Goal: Task Accomplishment & Management: Manage account settings

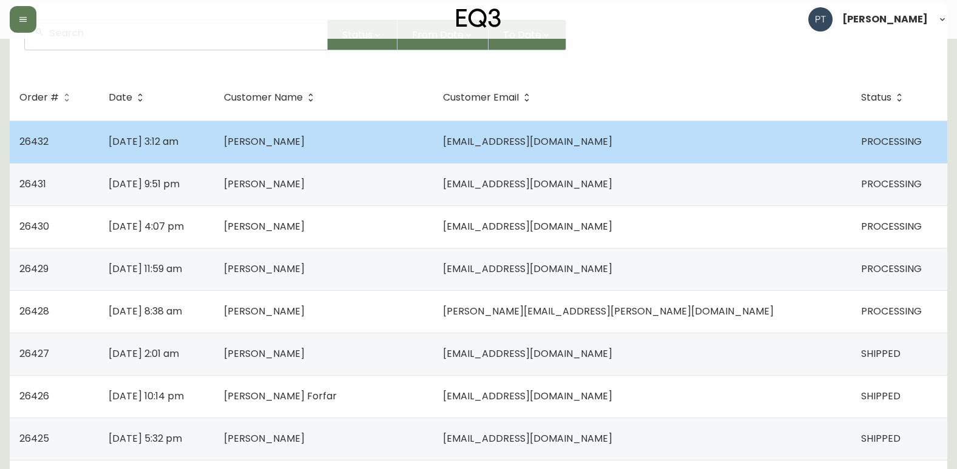
scroll to position [61, 0]
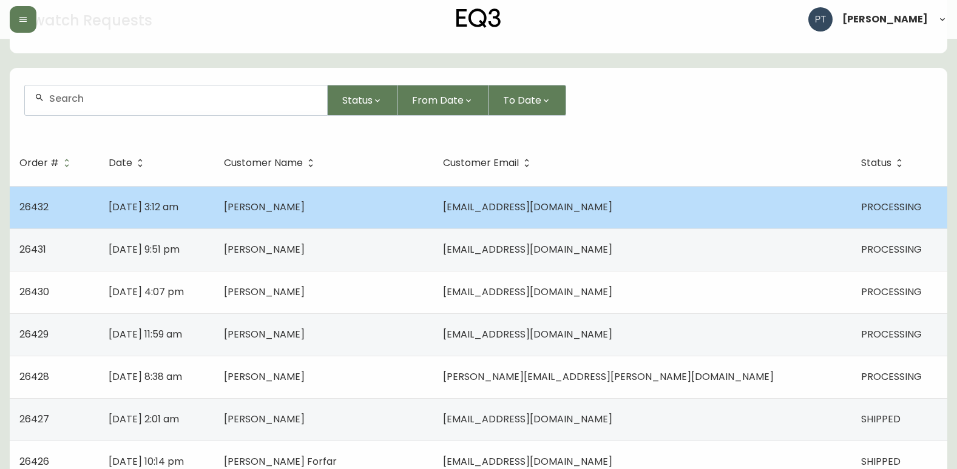
click at [433, 204] on td "[PERSON_NAME]" at bounding box center [323, 207] width 219 height 42
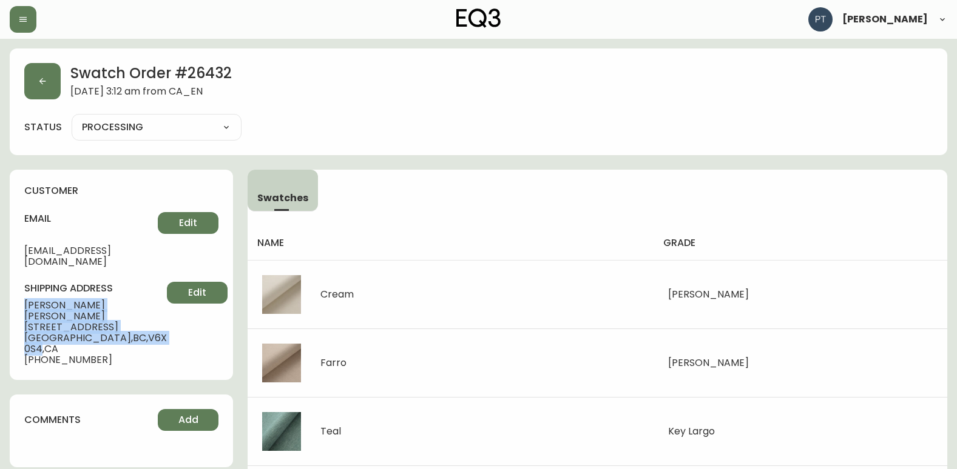
drag, startPoint x: 44, startPoint y: 295, endPoint x: 134, endPoint y: 317, distance: 93.0
click at [134, 317] on div "shipping address [PERSON_NAME] [STREET_ADDRESS][PERSON_NAME] [PHONE_NUMBER] Edit" at bounding box center [121, 324] width 194 height 84
copy div "[PERSON_NAME] [STREET_ADDRESS][PERSON_NAME]"
click at [49, 74] on button "button" at bounding box center [42, 81] width 36 height 36
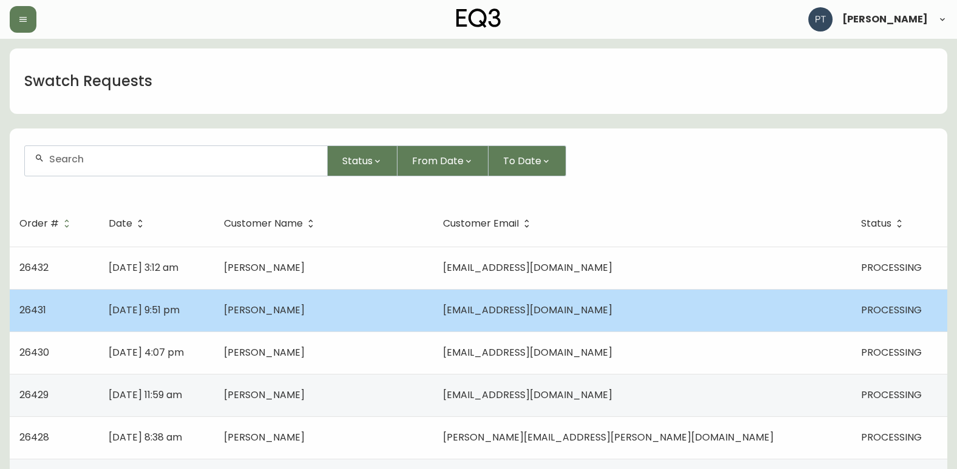
click at [214, 316] on td "[DATE] 9:51 pm" at bounding box center [156, 310] width 115 height 42
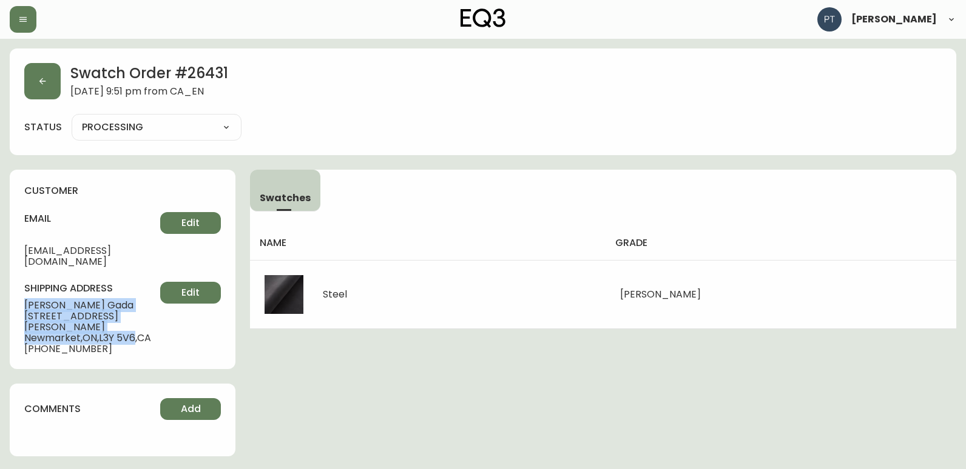
drag, startPoint x: 21, startPoint y: 294, endPoint x: 140, endPoint y: 329, distance: 123.2
click at [140, 329] on div "customer email [EMAIL_ADDRESS][DOMAIN_NAME] Edit shipping address [PERSON_NAME]…" at bounding box center [123, 270] width 226 height 200
copy div "[PERSON_NAME] [STREET_ADDRESS][PERSON_NAME]"
click at [42, 82] on icon "button" at bounding box center [43, 81] width 10 height 10
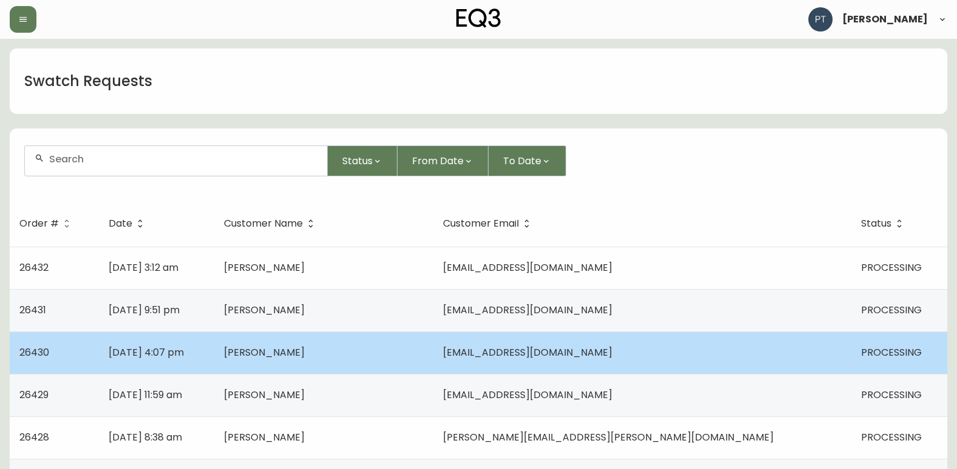
click at [214, 364] on td "[DATE] 4:07 pm" at bounding box center [156, 353] width 115 height 42
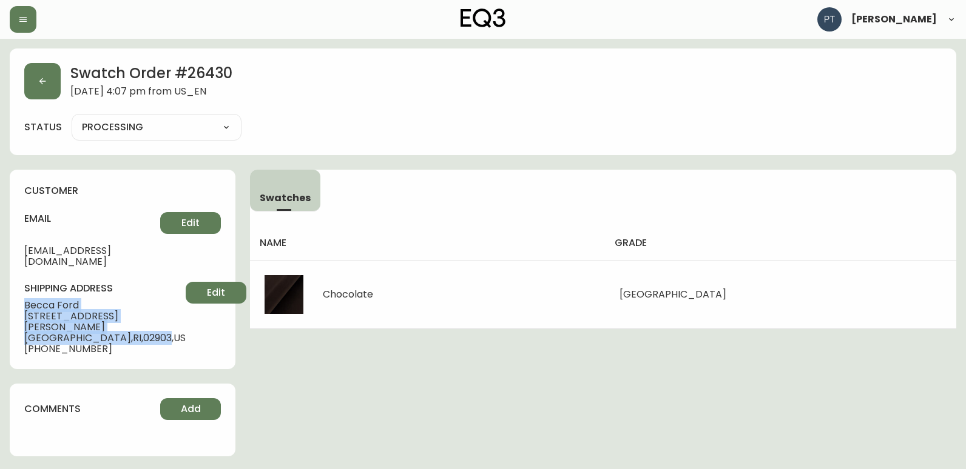
drag, startPoint x: 23, startPoint y: 295, endPoint x: 123, endPoint y: 314, distance: 101.7
click at [123, 314] on div "customer email [EMAIL_ADDRESS][DOMAIN_NAME] Edit shipping address [PERSON_NAME]…" at bounding box center [123, 270] width 226 height 200
copy div "[PERSON_NAME] [STREET_ADDRESS][PERSON_NAME]"
click at [61, 78] on div "Swatch Order # 26430 [DATE] 4:07 pm from US_EN" at bounding box center [482, 81] width 917 height 36
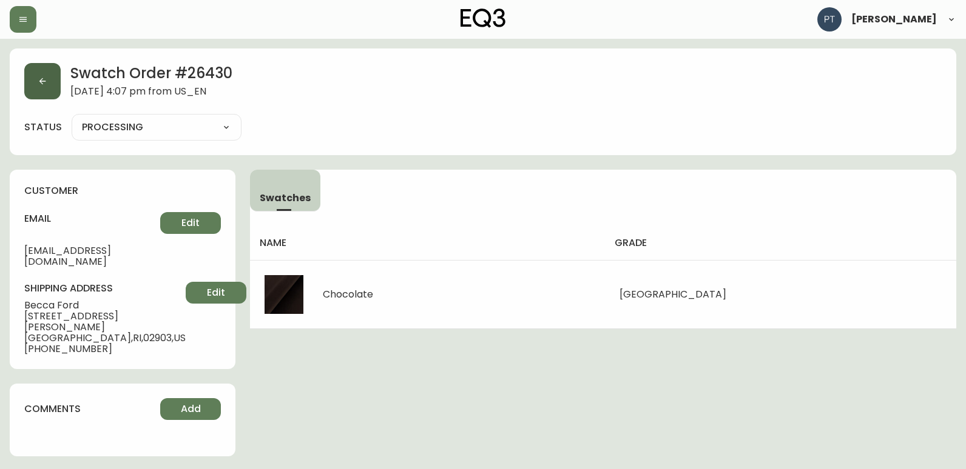
click at [36, 77] on button "button" at bounding box center [42, 81] width 36 height 36
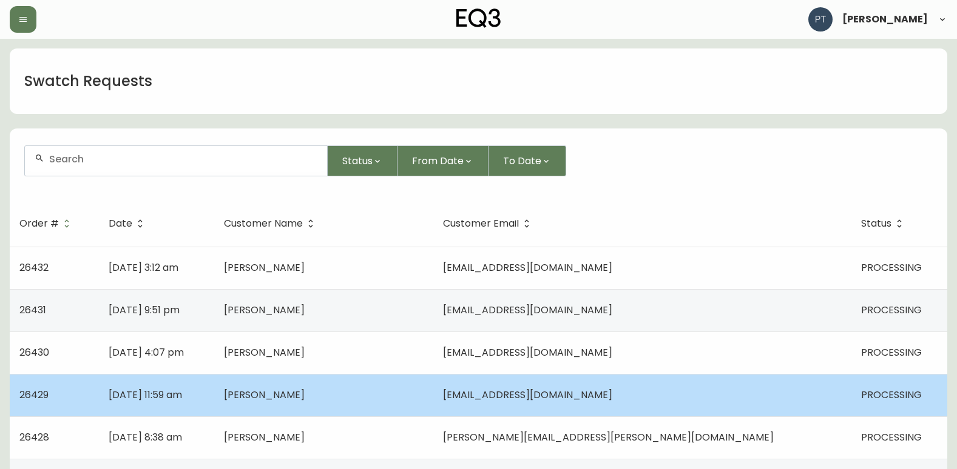
click at [411, 392] on td "[PERSON_NAME]" at bounding box center [323, 395] width 219 height 42
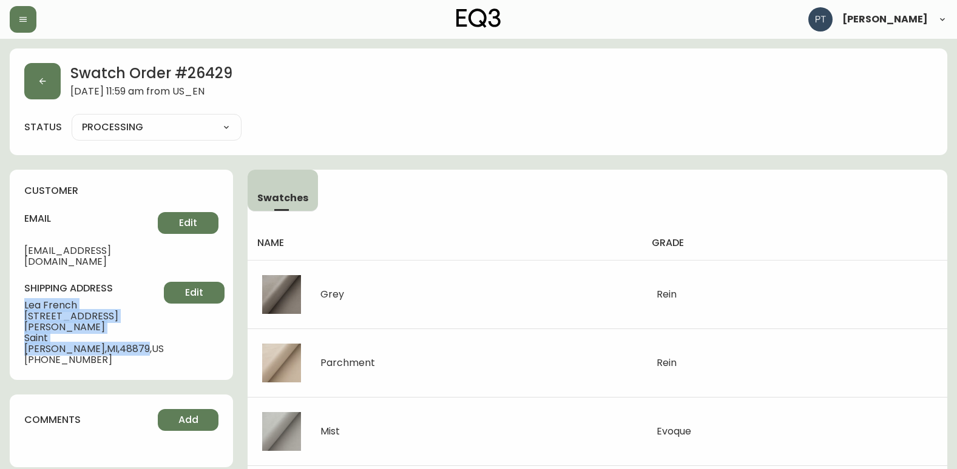
drag, startPoint x: 13, startPoint y: 289, endPoint x: 127, endPoint y: 315, distance: 117.0
click at [127, 315] on div "customer email [EMAIL_ADDRESS][DOMAIN_NAME] Edit shipping address [PERSON_NAME]…" at bounding box center [121, 275] width 223 height 210
copy div "[PERSON_NAME] [STREET_ADDRESS][PERSON_NAME][PERSON_NAME]"
click at [44, 69] on button "button" at bounding box center [42, 81] width 36 height 36
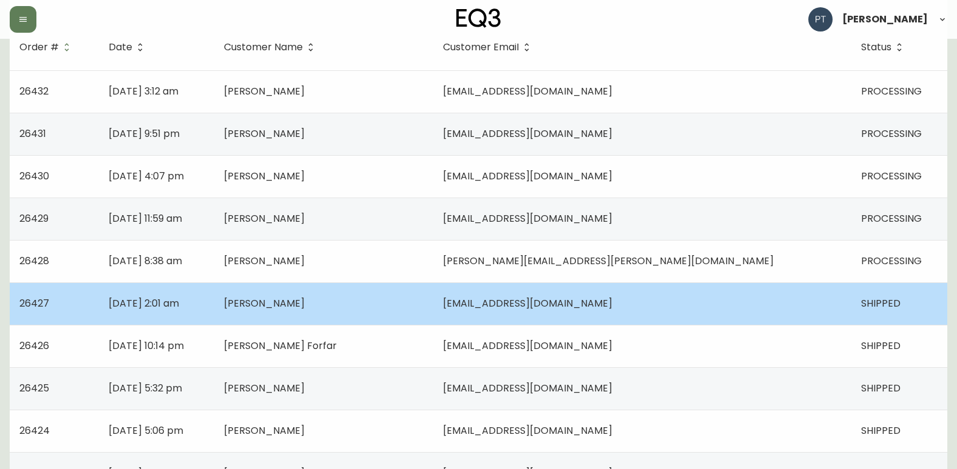
scroll to position [182, 0]
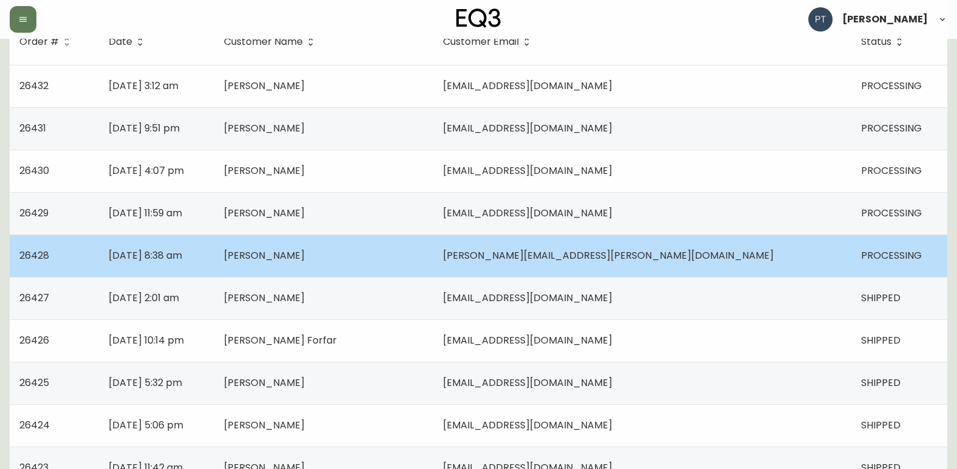
click at [433, 246] on td "[PERSON_NAME]" at bounding box center [323, 256] width 219 height 42
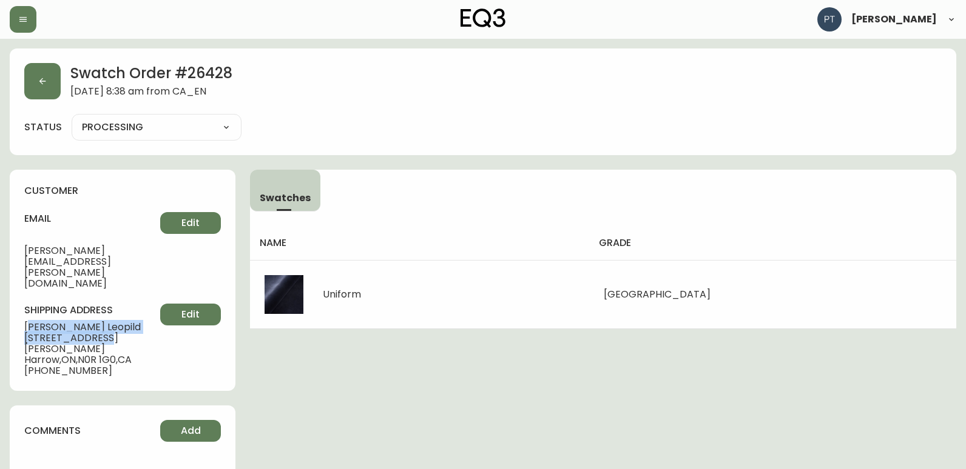
drag, startPoint x: 30, startPoint y: 297, endPoint x: 100, endPoint y: 305, distance: 70.8
click at [100, 305] on div "shipping address [PERSON_NAME] [STREET_ADDRESS][PERSON_NAME] [PHONE_NUMBER] Edit" at bounding box center [122, 340] width 197 height 73
drag, startPoint x: 100, startPoint y: 305, endPoint x: 26, endPoint y: 292, distance: 75.2
click at [26, 322] on span "[PERSON_NAME]" at bounding box center [92, 327] width 136 height 11
drag, startPoint x: 25, startPoint y: 292, endPoint x: 123, endPoint y: 318, distance: 101.7
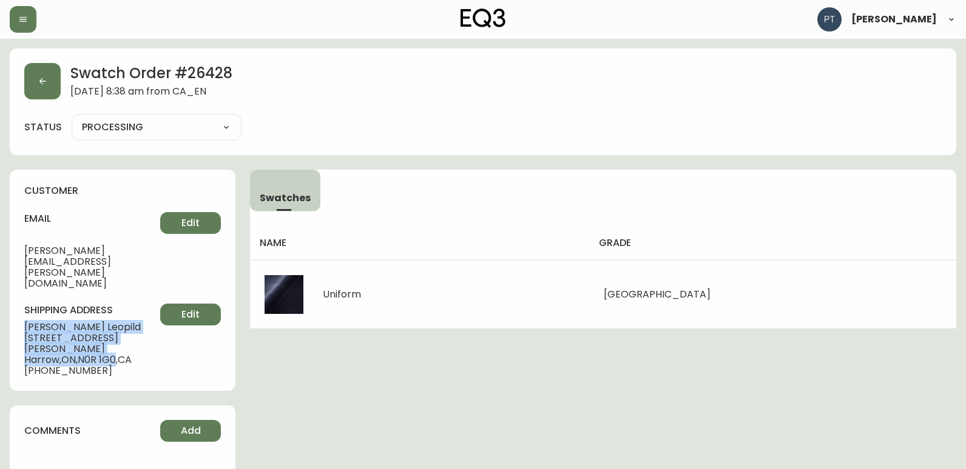
click at [123, 318] on div "shipping address [PERSON_NAME] [STREET_ADDRESS][PERSON_NAME] [PHONE_NUMBER] Edit" at bounding box center [122, 340] width 197 height 73
copy div "[PERSON_NAME] Leopild [STREET_ADDRESS][PERSON_NAME]"
click at [27, 84] on button "button" at bounding box center [42, 81] width 36 height 36
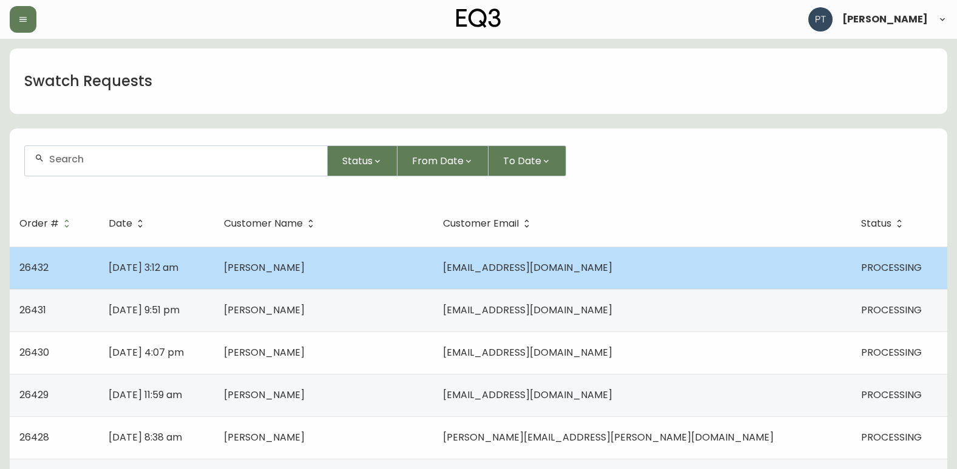
click at [214, 268] on td "[DATE] 3:12 am" at bounding box center [156, 268] width 115 height 42
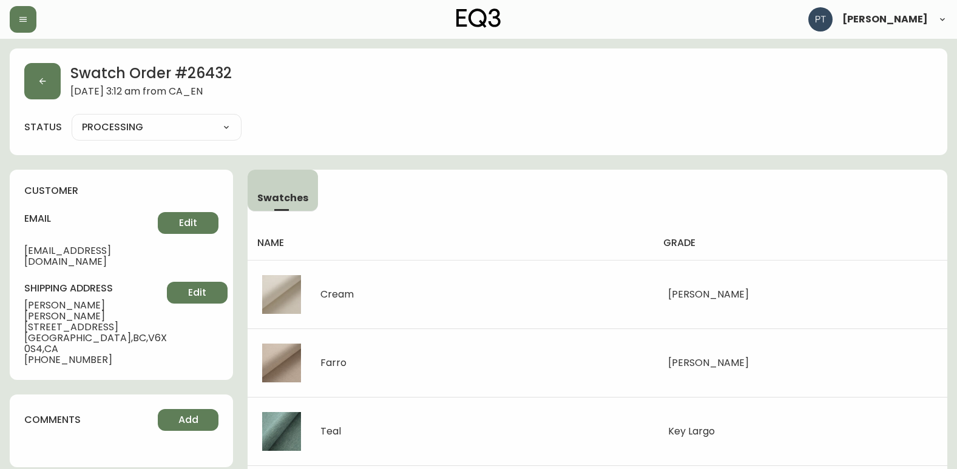
click at [222, 126] on select "PROCESSING SHIPPED CANCELLED" at bounding box center [157, 127] width 170 height 18
click at [72, 118] on select "PROCESSING SHIPPED CANCELLED" at bounding box center [157, 127] width 170 height 18
select select "PROCESSING"
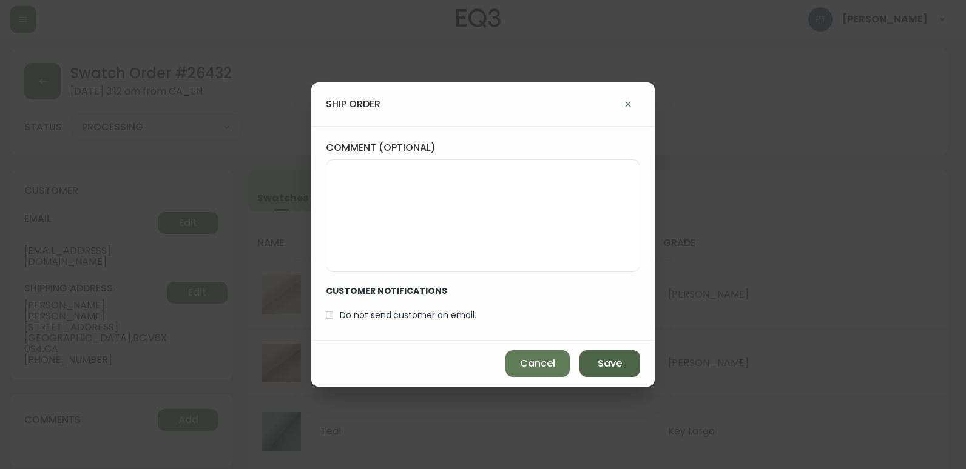
click at [613, 372] on button "Save" at bounding box center [609, 364] width 61 height 27
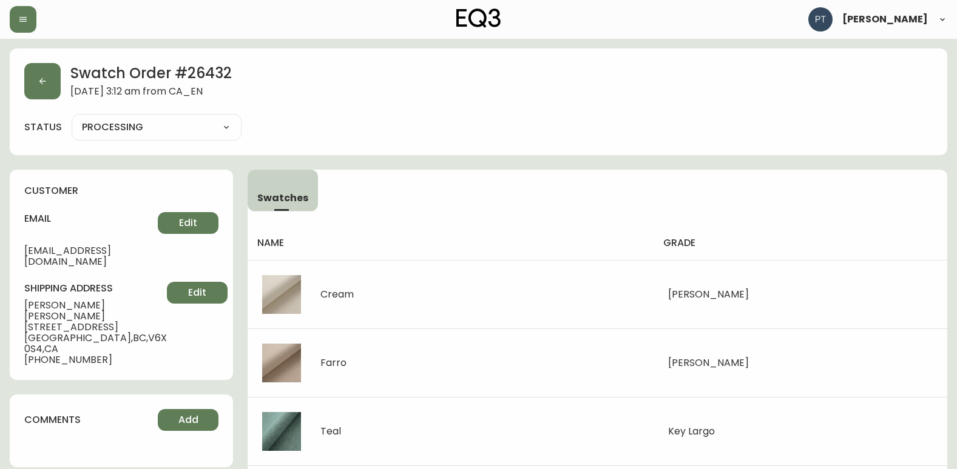
type input "SHIPPED"
select select "SHIPPED"
click at [25, 80] on button "button" at bounding box center [42, 81] width 36 height 36
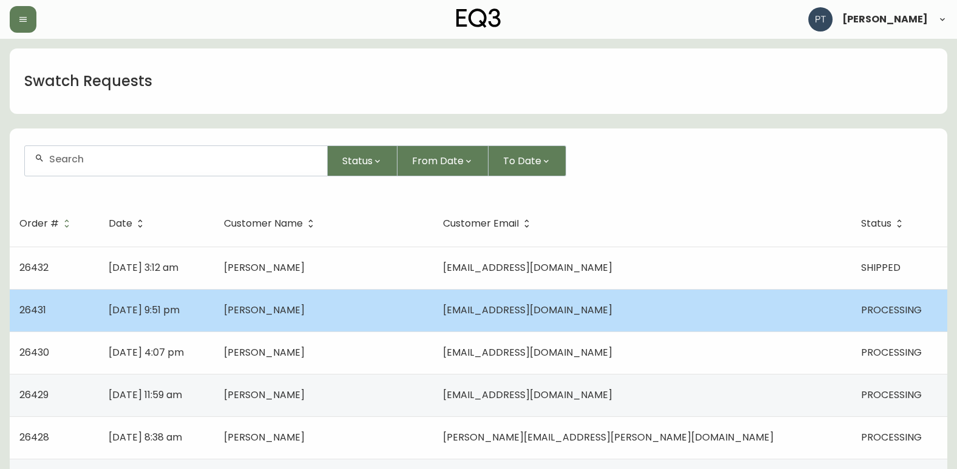
click at [346, 321] on td "[PERSON_NAME]" at bounding box center [323, 310] width 219 height 42
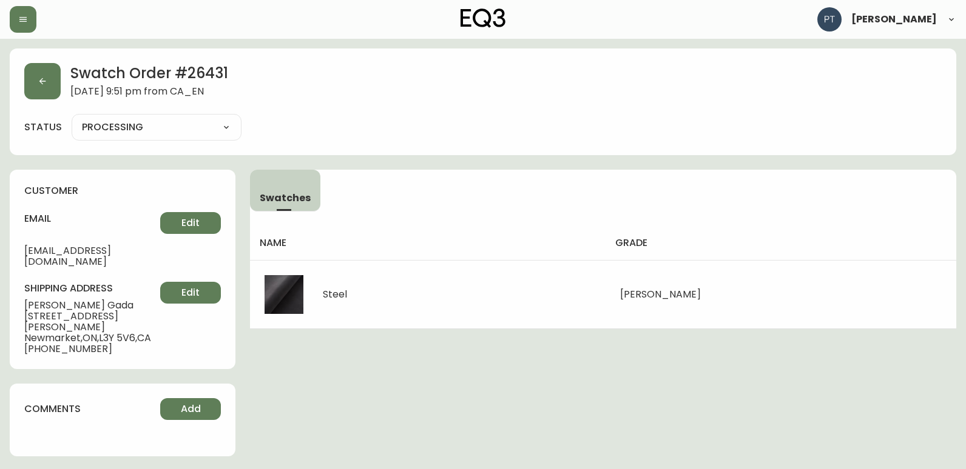
click at [195, 129] on select "PROCESSING SHIPPED CANCELLED" at bounding box center [157, 127] width 170 height 18
click at [72, 118] on select "PROCESSING SHIPPED CANCELLED" at bounding box center [157, 127] width 170 height 18
select select "PROCESSING"
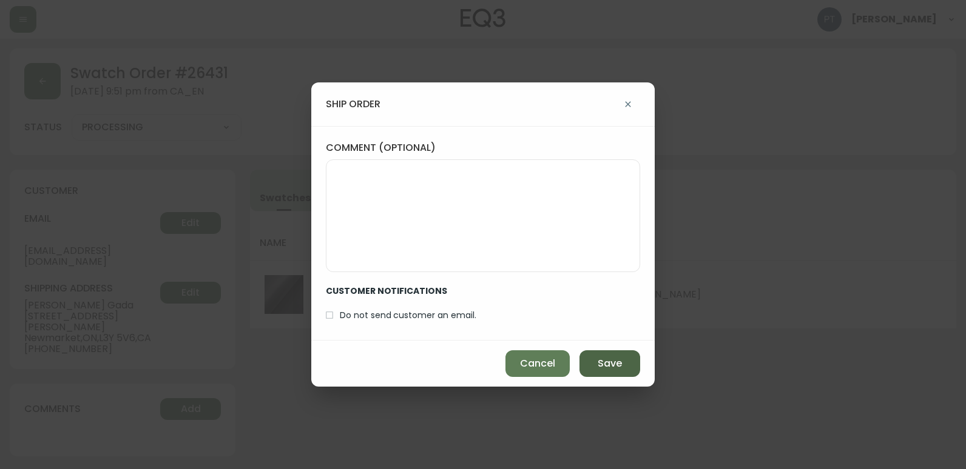
drag, startPoint x: 602, startPoint y: 358, endPoint x: 597, endPoint y: 365, distance: 8.6
click at [600, 369] on span "Save" at bounding box center [609, 363] width 24 height 13
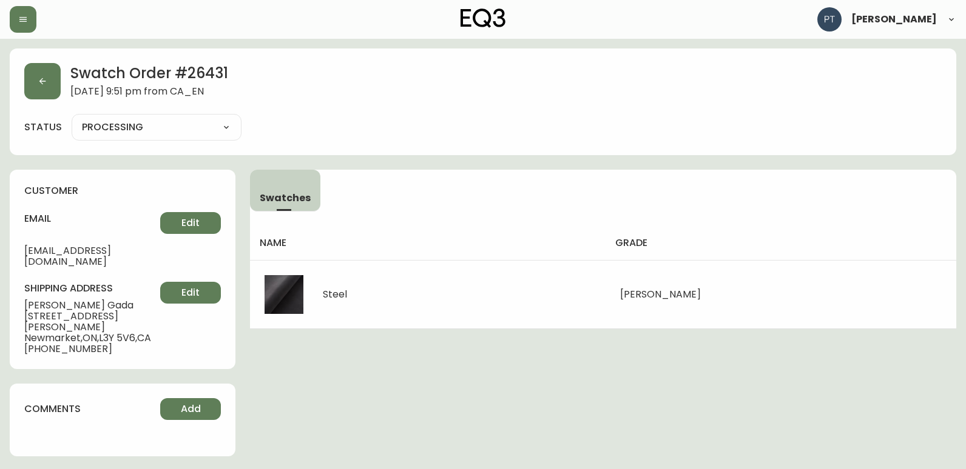
type input "SHIPPED"
select select "SHIPPED"
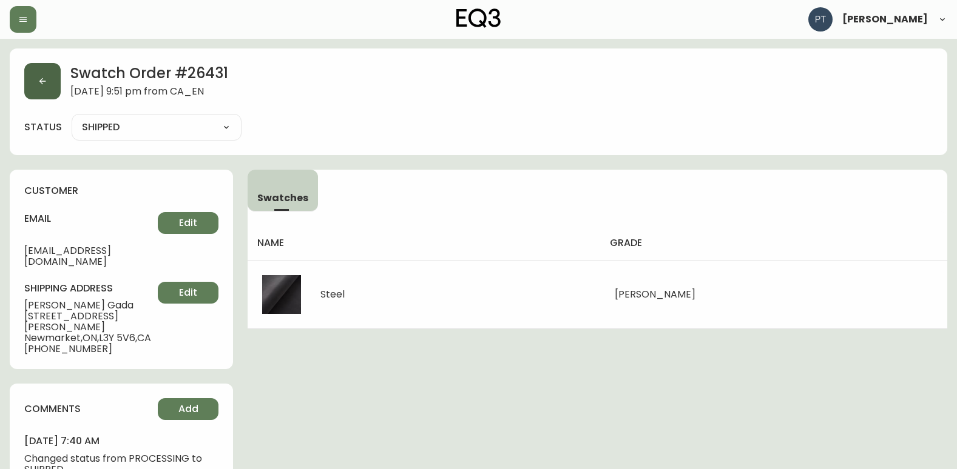
click at [34, 78] on button "button" at bounding box center [42, 81] width 36 height 36
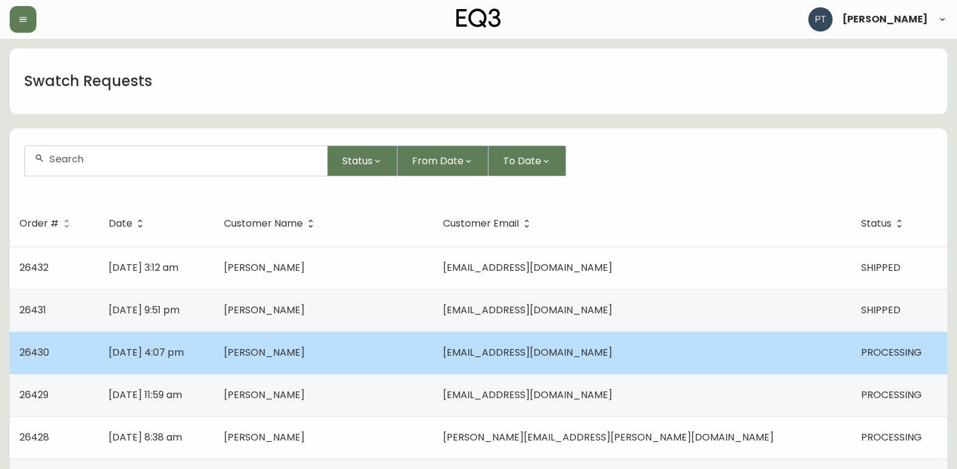
click at [304, 358] on span "[PERSON_NAME]" at bounding box center [264, 353] width 81 height 14
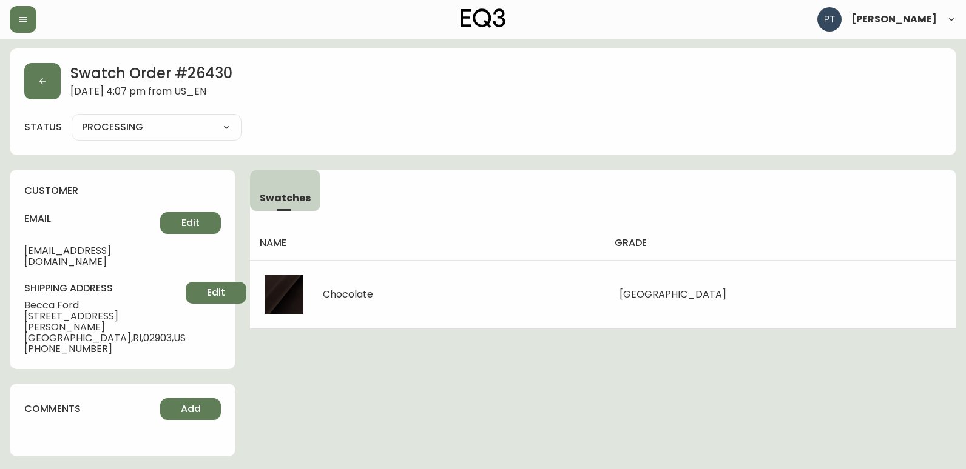
drag, startPoint x: 144, startPoint y: 125, endPoint x: 147, endPoint y: 132, distance: 7.3
click at [144, 125] on select "PROCESSING SHIPPED CANCELLED" at bounding box center [157, 127] width 170 height 18
click at [72, 118] on select "PROCESSING SHIPPED CANCELLED" at bounding box center [157, 127] width 170 height 18
select select "PROCESSING"
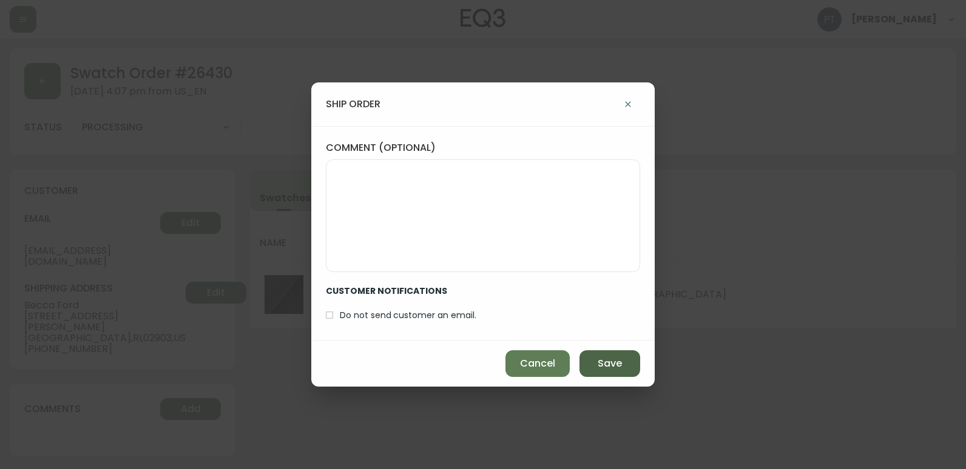
drag, startPoint x: 624, startPoint y: 374, endPoint x: 590, endPoint y: 360, distance: 36.5
click at [621, 372] on button "Save" at bounding box center [609, 364] width 61 height 27
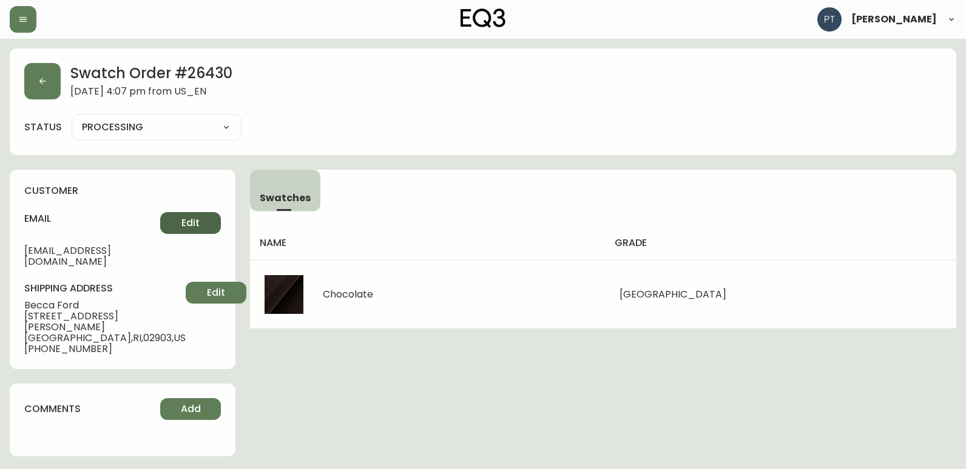
type input "SHIPPED"
select select "SHIPPED"
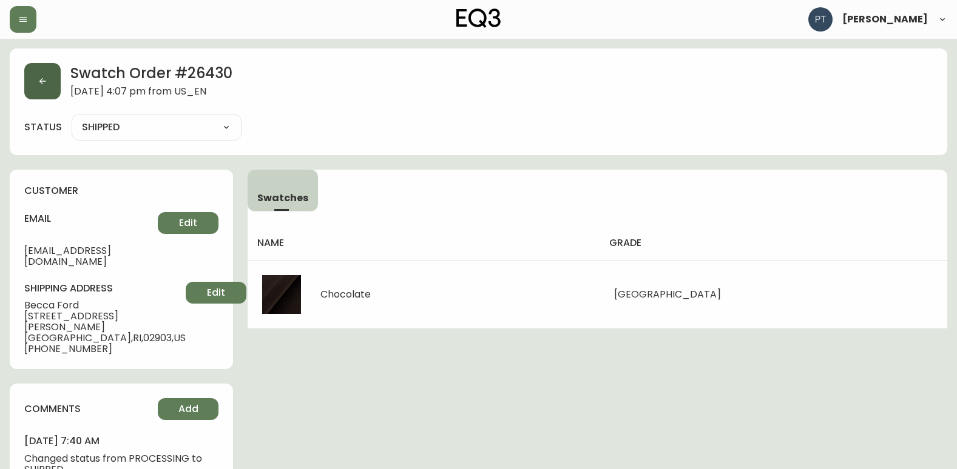
click at [32, 88] on button "button" at bounding box center [42, 81] width 36 height 36
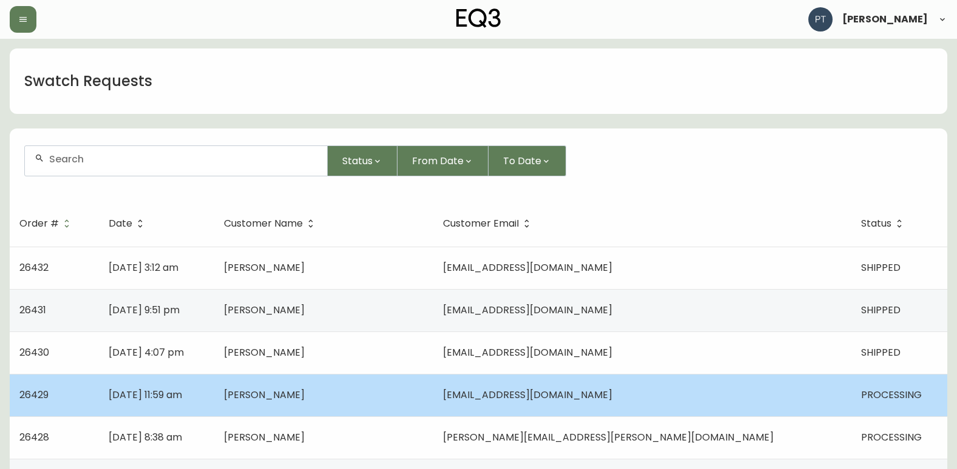
click at [433, 389] on td "[PERSON_NAME]" at bounding box center [323, 395] width 219 height 42
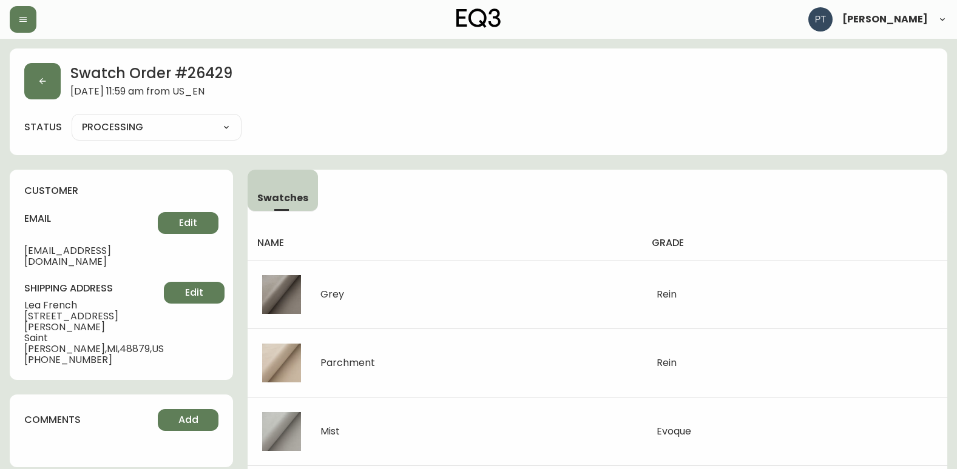
click at [217, 125] on select "PROCESSING SHIPPED CANCELLED" at bounding box center [157, 127] width 170 height 18
click at [72, 118] on select "PROCESSING SHIPPED CANCELLED" at bounding box center [157, 127] width 170 height 18
select select "PROCESSING"
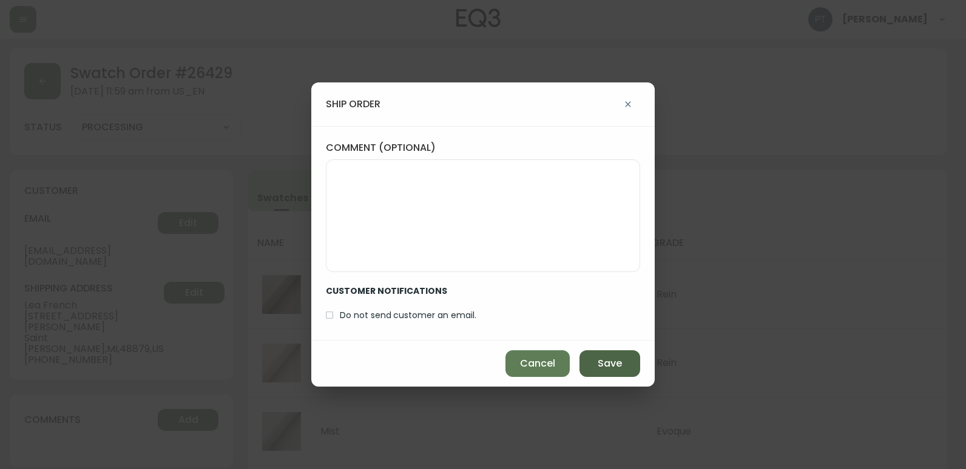
click at [603, 373] on button "Save" at bounding box center [609, 364] width 61 height 27
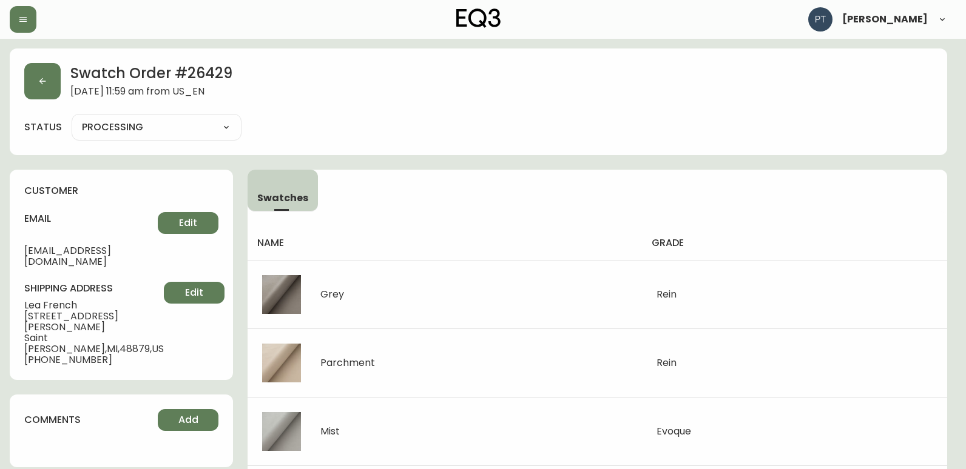
type input "SHIPPED"
select select "SHIPPED"
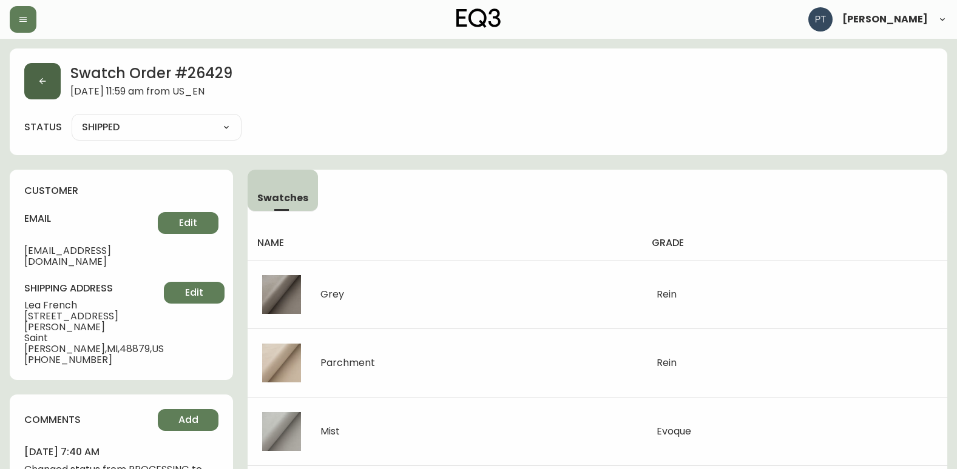
click at [42, 89] on button "button" at bounding box center [42, 81] width 36 height 36
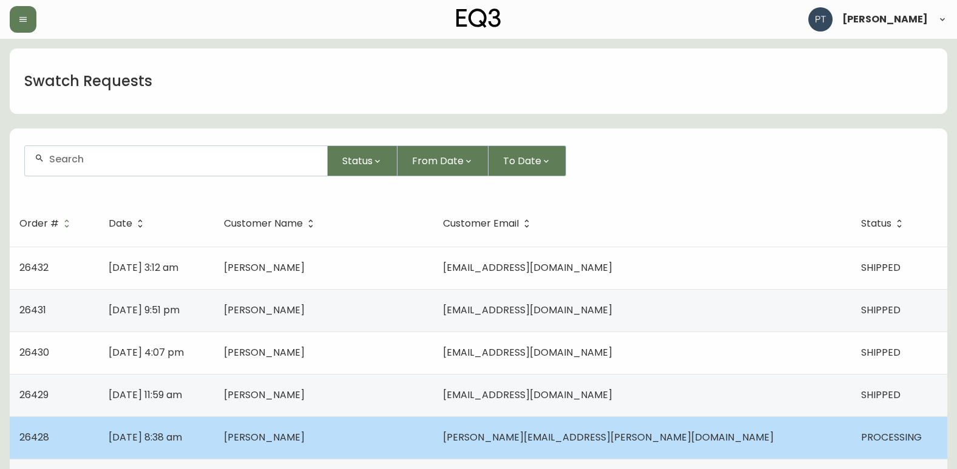
click at [433, 442] on td "[PERSON_NAME]" at bounding box center [323, 438] width 219 height 42
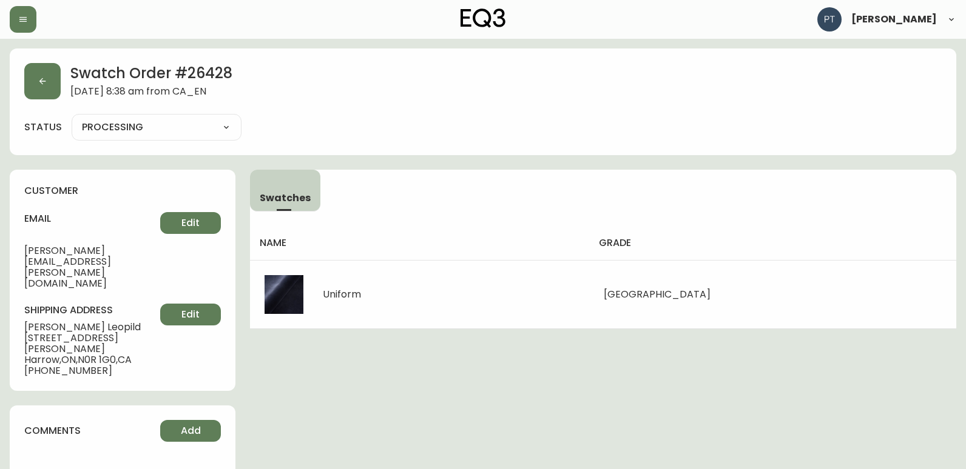
drag, startPoint x: 229, startPoint y: 129, endPoint x: 233, endPoint y: 138, distance: 9.2
click at [229, 129] on select "PROCESSING SHIPPED CANCELLED" at bounding box center [157, 127] width 170 height 18
click at [72, 118] on select "PROCESSING SHIPPED CANCELLED" at bounding box center [157, 127] width 170 height 18
select select "PROCESSING"
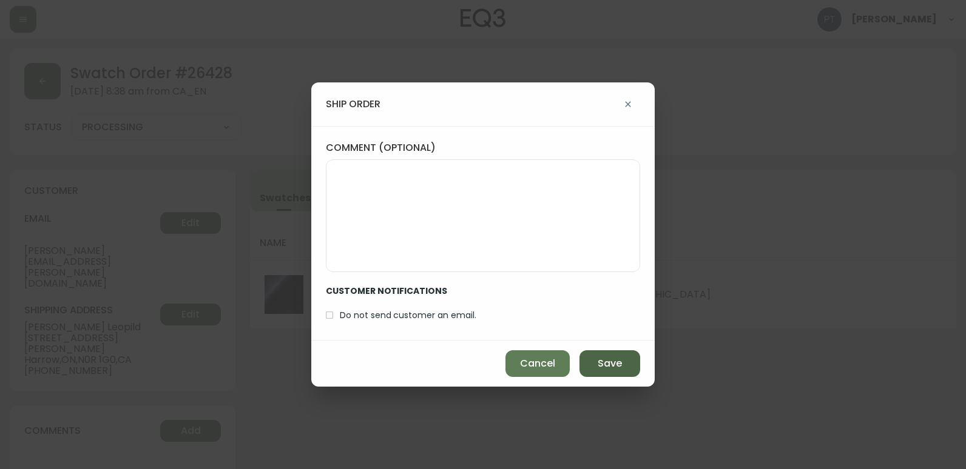
click at [588, 369] on button "Save" at bounding box center [609, 364] width 61 height 27
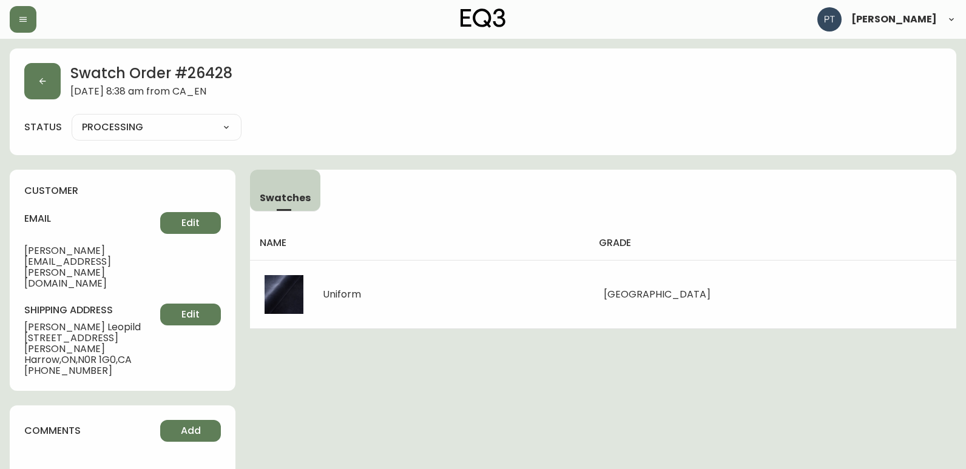
type input "SHIPPED"
select select "SHIPPED"
click at [41, 86] on icon "button" at bounding box center [43, 81] width 10 height 10
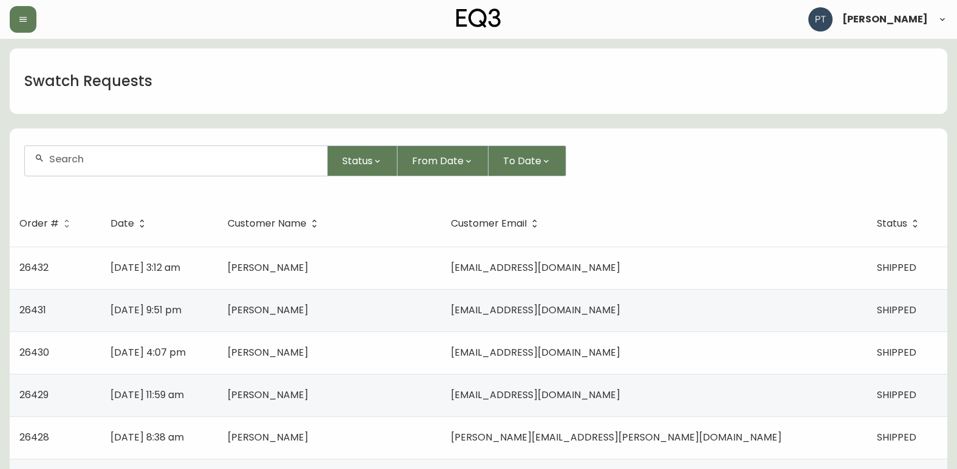
click at [12, 27] on button "button" at bounding box center [23, 19] width 27 height 27
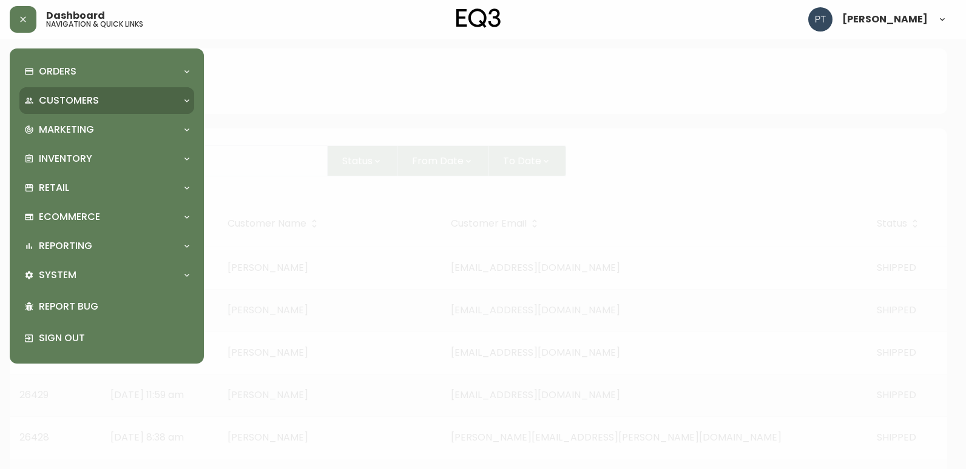
click at [57, 99] on p "Customers" at bounding box center [69, 100] width 60 height 13
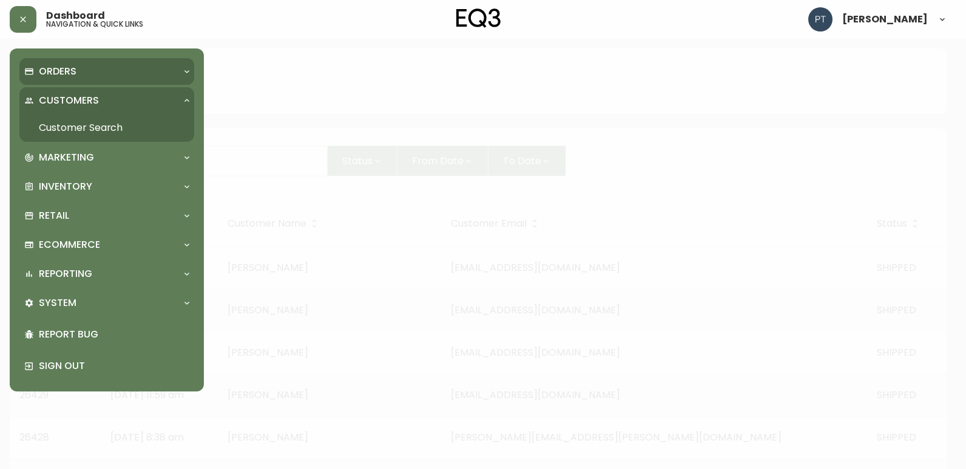
click at [52, 73] on p "Orders" at bounding box center [58, 71] width 38 height 13
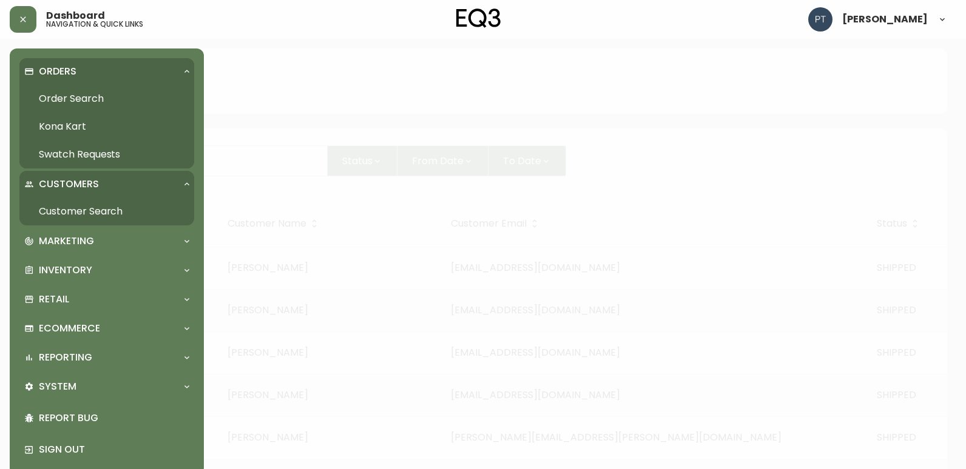
click at [76, 96] on link "Order Search" at bounding box center [106, 99] width 175 height 28
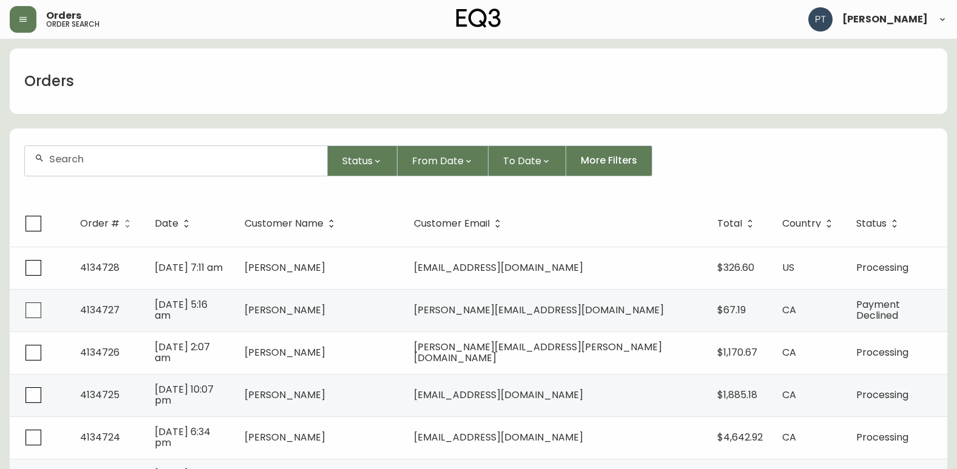
click at [200, 159] on input "text" at bounding box center [183, 159] width 268 height 12
type input "4134721"
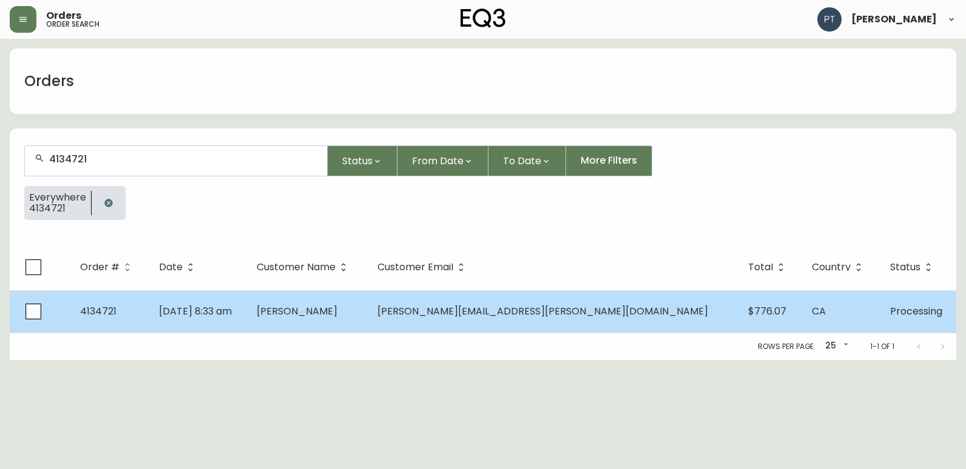
click at [247, 299] on td "[DATE] 8:33 am" at bounding box center [198, 312] width 98 height 42
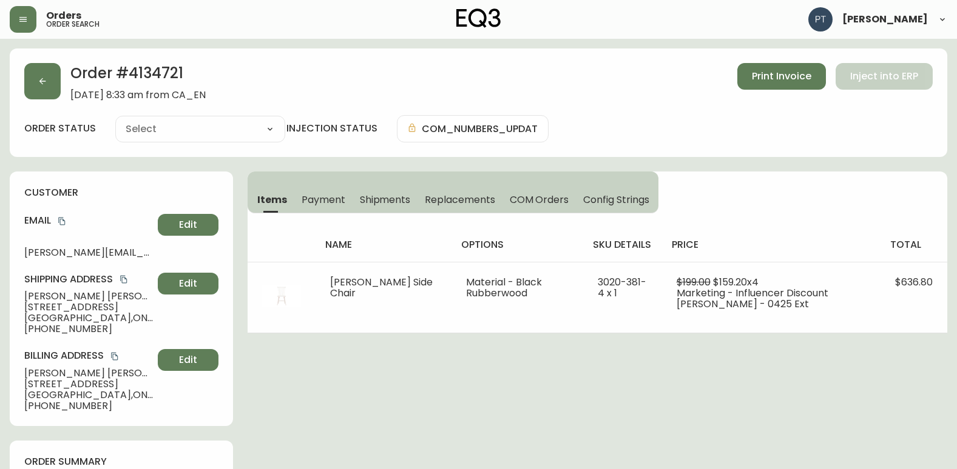
type input "Processing"
select select "PROCESSING"
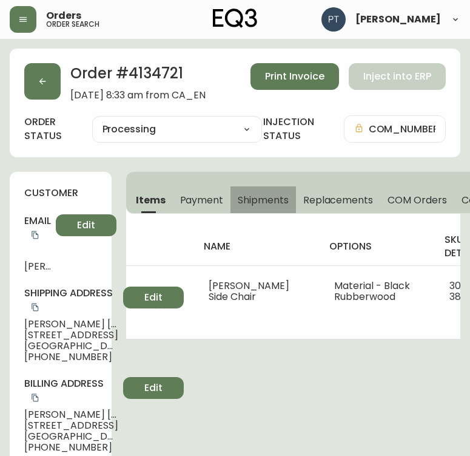
click at [280, 200] on span "Shipments" at bounding box center [263, 199] width 51 height 13
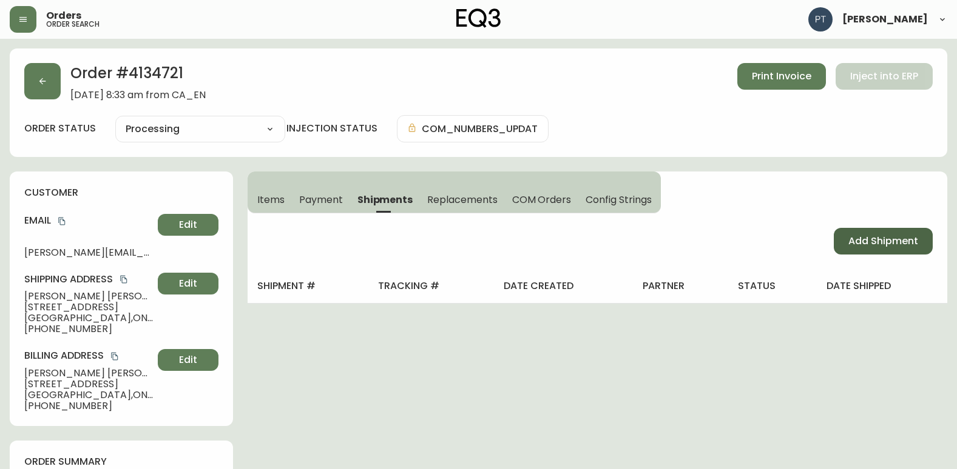
click at [872, 254] on button "Add Shipment" at bounding box center [882, 241] width 99 height 27
select select "PENDING"
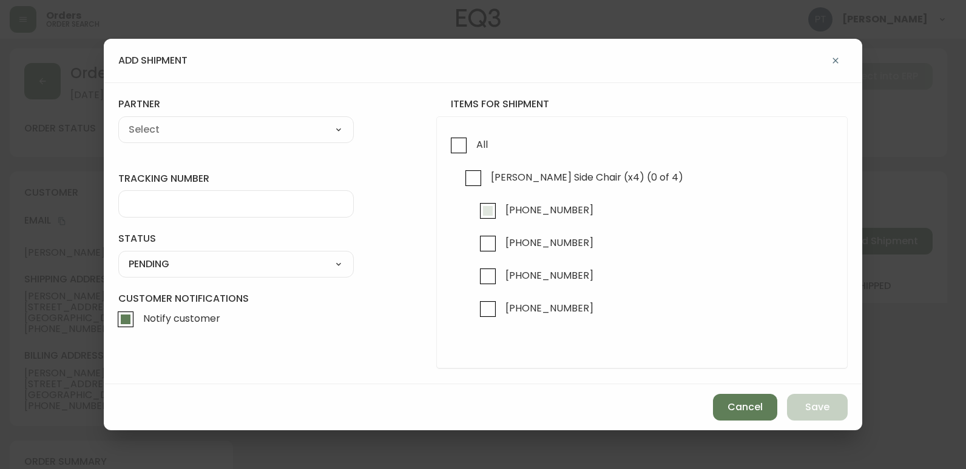
click at [485, 216] on input "[PHONE_NUMBER]" at bounding box center [488, 211] width 28 height 28
checkbox input "true"
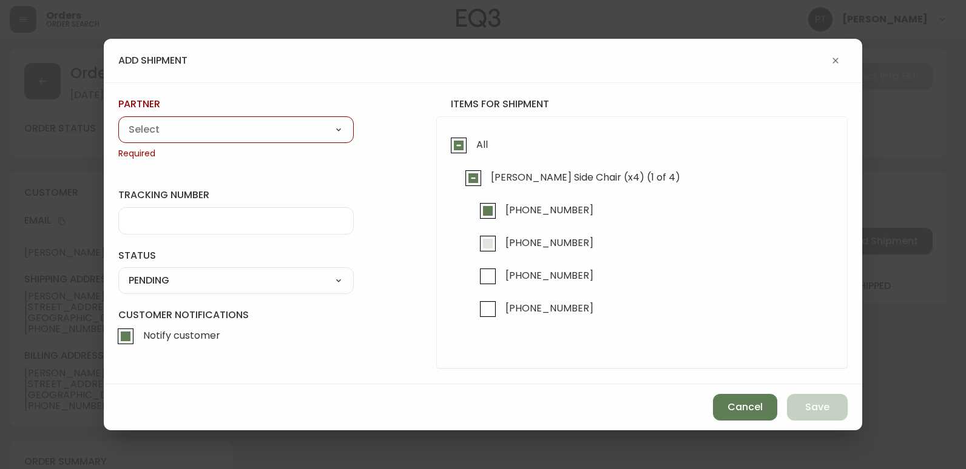
click at [493, 241] on input "[PHONE_NUMBER]" at bounding box center [488, 244] width 28 height 28
checkbox input "true"
click at [235, 126] on select "A Move to Remember LLC ABF Freight Alero [PERSON_NAME] Canada Post CDS Ceva Log…" at bounding box center [235, 130] width 235 height 18
select select "cjy0a9taa01x001669l98m63c"
click at [118, 121] on select "A Move to Remember LLC ABF Freight Alero [PERSON_NAME] Canada Post CDS Ceva Log…" at bounding box center [235, 130] width 235 height 18
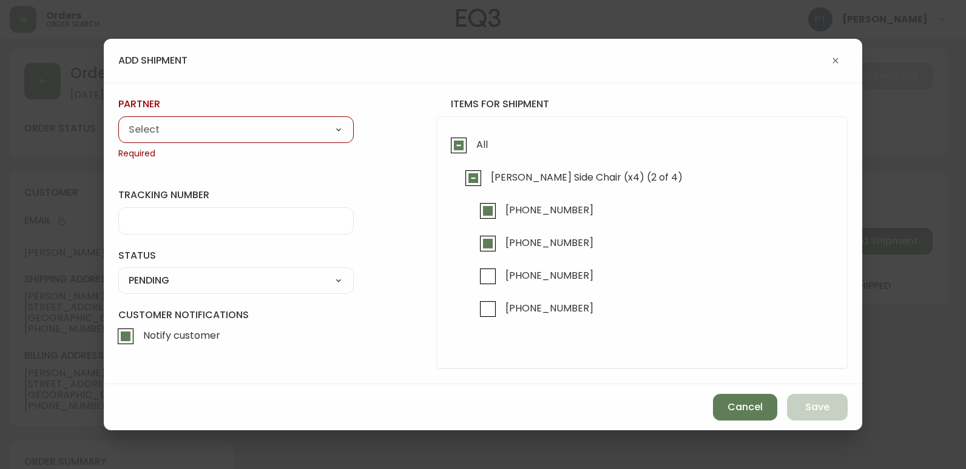
type input "FedEx"
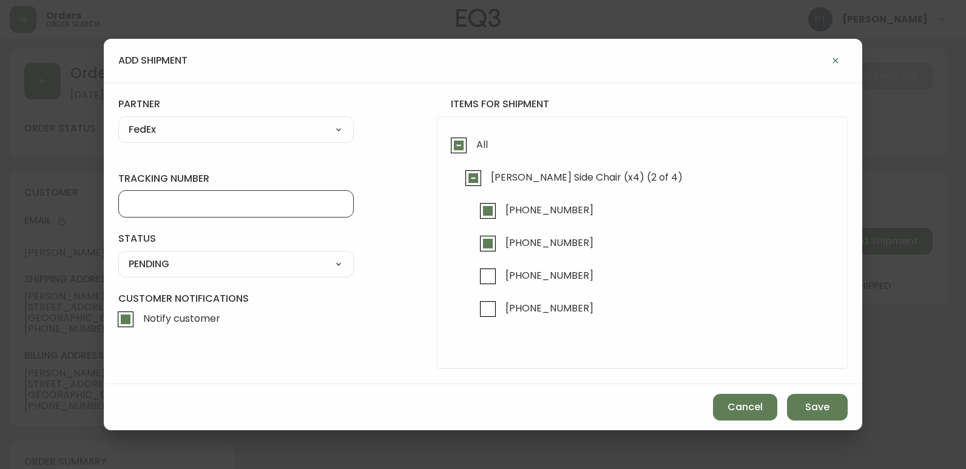
click at [259, 206] on input "tracking number" at bounding box center [236, 204] width 215 height 12
type input "902217263167"
click at [311, 271] on select "SHIPPED PENDING CANCELLED" at bounding box center [235, 264] width 235 height 18
click at [118, 255] on select "SHIPPED PENDING CANCELLED" at bounding box center [235, 264] width 235 height 18
select select "PENDING"
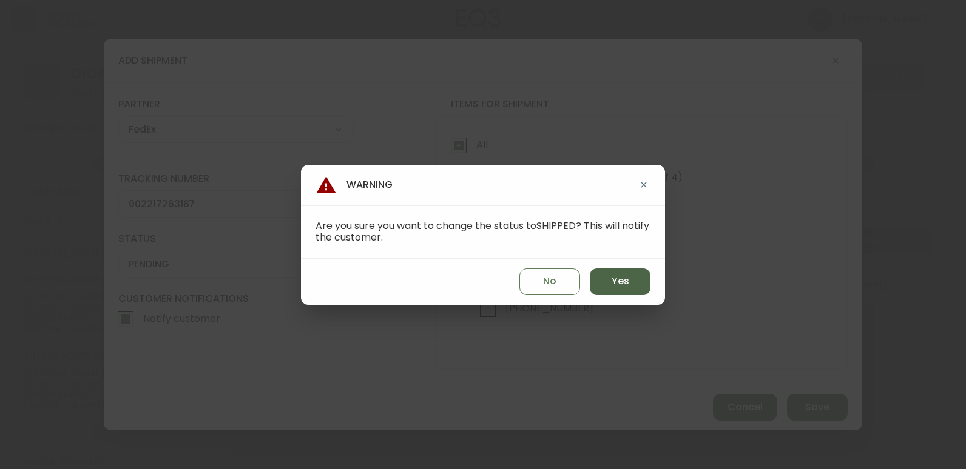
click at [645, 285] on button "Yes" at bounding box center [620, 282] width 61 height 27
type input "SHIPPED"
select select "SHIPPED"
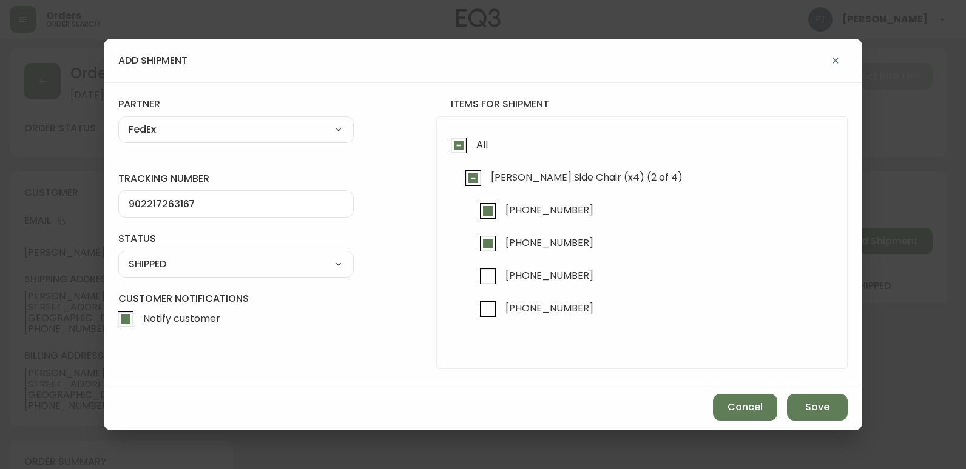
drag, startPoint x: 873, startPoint y: 446, endPoint x: 847, endPoint y: 432, distance: 30.1
click at [847, 432] on div "add shipment tracking number 902217263167 status SHIPPED SHIPPED PENDING CANCEL…" at bounding box center [483, 234] width 966 height 469
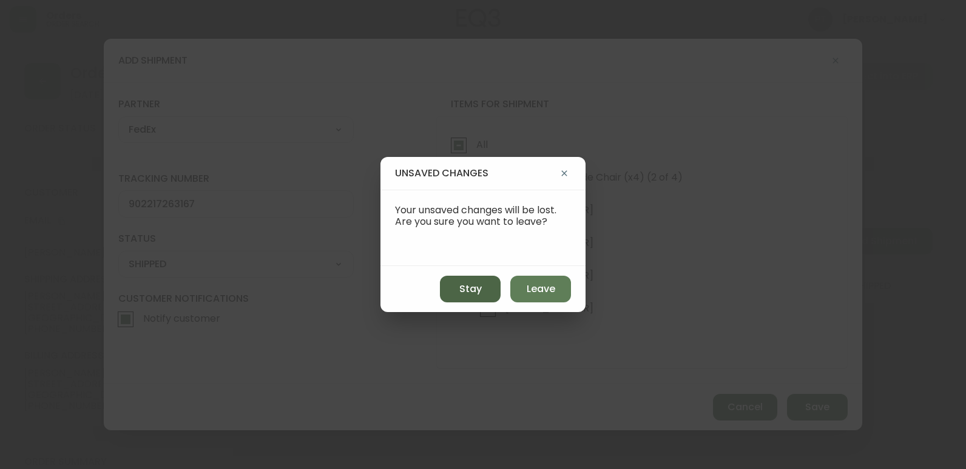
click at [485, 283] on button "Stay" at bounding box center [470, 289] width 61 height 27
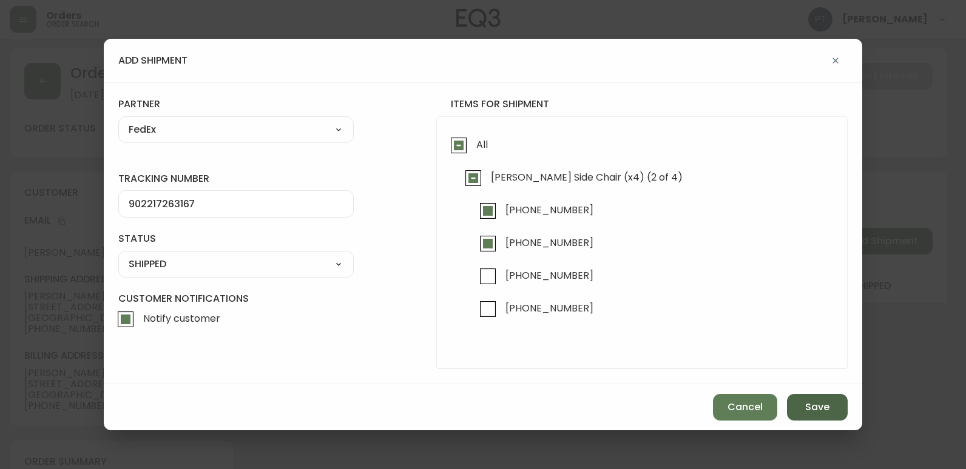
click at [822, 412] on span "Save" at bounding box center [817, 407] width 24 height 13
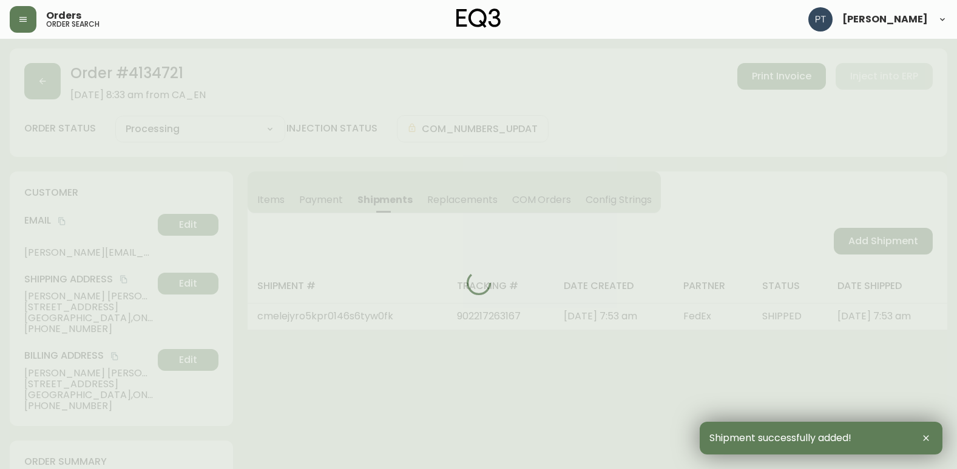
click at [850, 241] on div at bounding box center [478, 283] width 937 height 469
type input "Partially Shipped"
select select "PARTIALLY_SHIPPED"
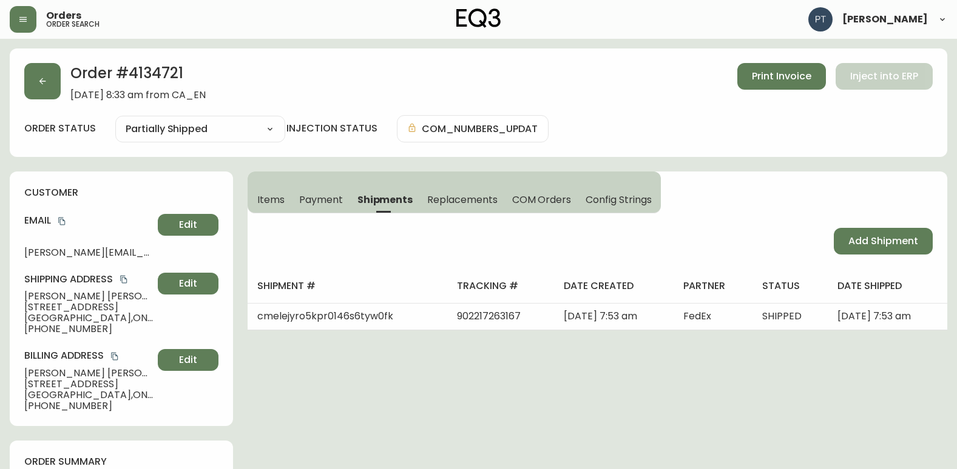
click at [836, 238] on button "Add Shipment" at bounding box center [882, 241] width 99 height 27
select select "PENDING"
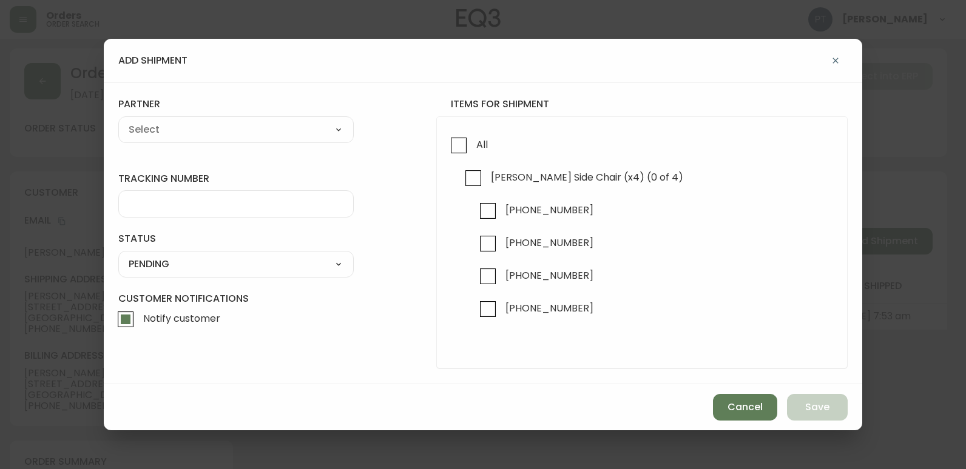
checkbox input "true"
click at [485, 283] on input "[PHONE_NUMBER]" at bounding box center [488, 277] width 28 height 28
checkbox input "true"
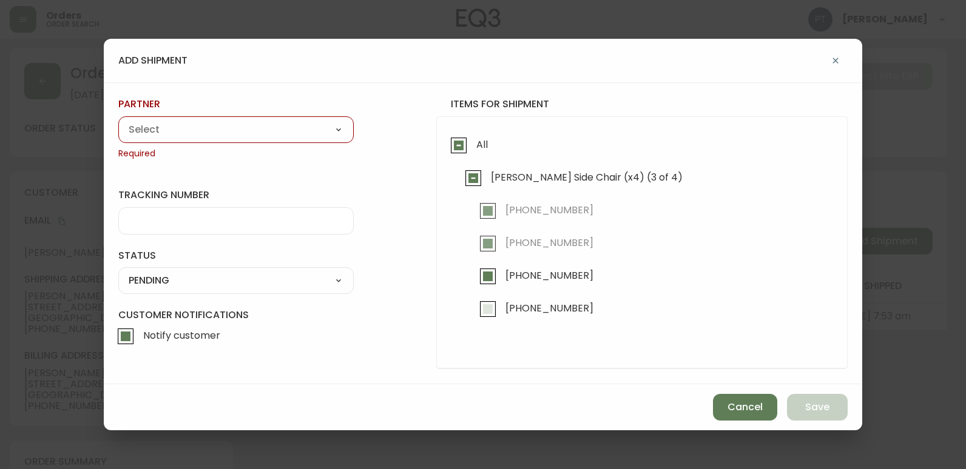
click at [493, 320] on input "[PHONE_NUMBER]" at bounding box center [488, 309] width 28 height 28
checkbox input "true"
click at [277, 124] on select "A Move to Remember LLC ABF Freight Alero [PERSON_NAME] Canada Post CDS Ceva Log…" at bounding box center [235, 130] width 235 height 18
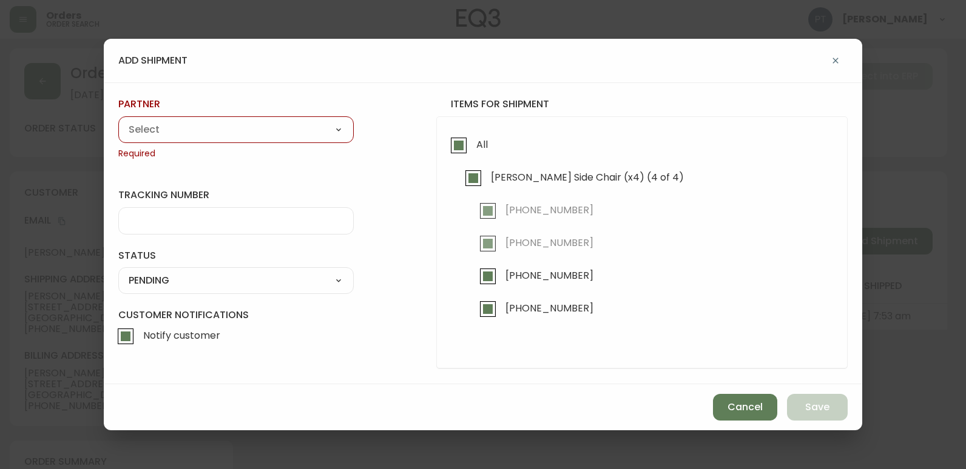
select select "cjy0a9taa01x001669l98m63c"
click at [118, 121] on select "A Move to Remember LLC ABF Freight Alero [PERSON_NAME] Canada Post CDS Ceva Log…" at bounding box center [235, 130] width 235 height 18
type input "FedEx"
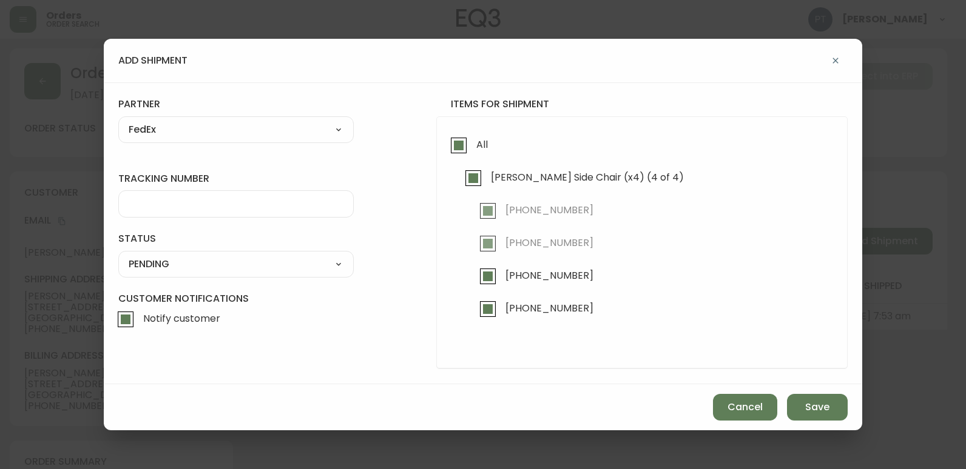
click at [232, 206] on input "tracking number" at bounding box center [236, 204] width 215 height 12
type input "902217263178"
click at [329, 267] on select "SHIPPED PENDING CANCELLED" at bounding box center [235, 264] width 235 height 18
click at [118, 255] on select "SHIPPED PENDING CANCELLED" at bounding box center [235, 264] width 235 height 18
select select "PENDING"
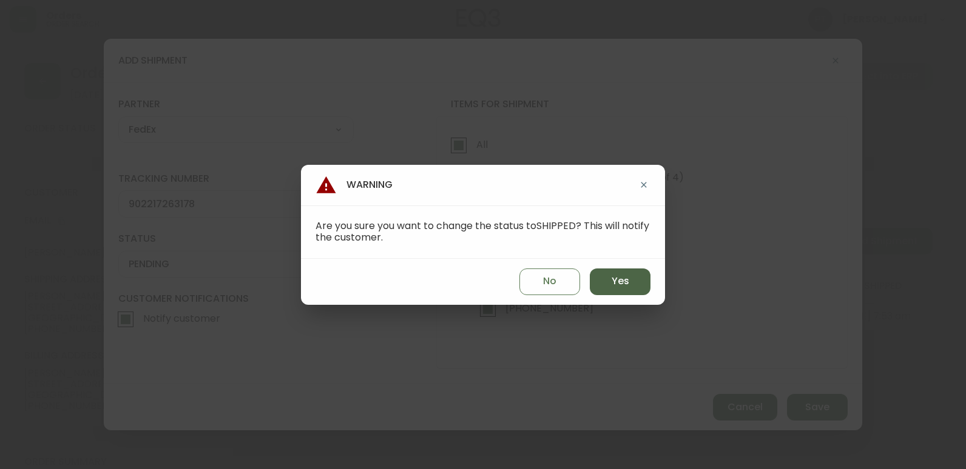
click at [600, 270] on button "Yes" at bounding box center [620, 282] width 61 height 27
type input "SHIPPED"
select select "SHIPPED"
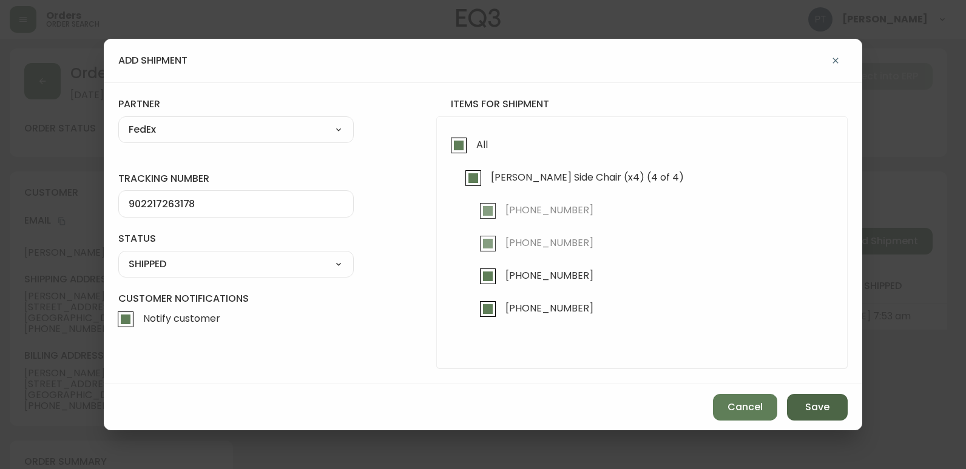
click at [813, 416] on button "Save" at bounding box center [817, 407] width 61 height 27
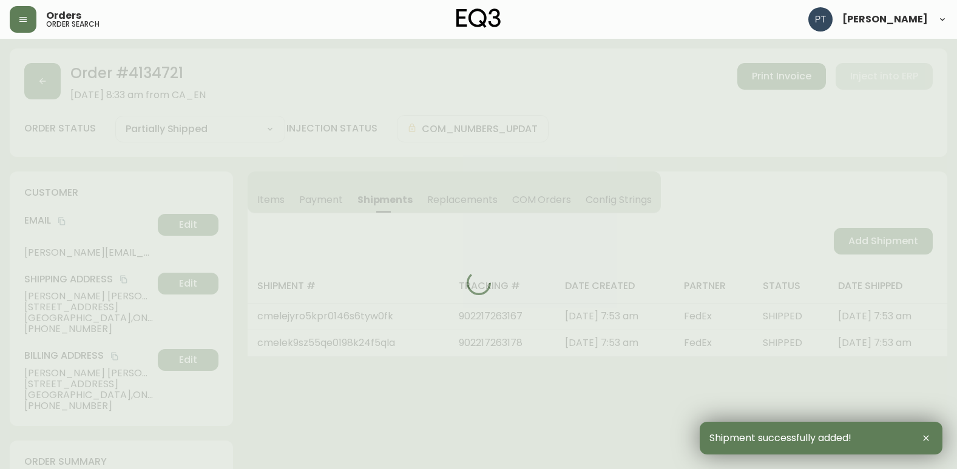
scroll to position [425, 0]
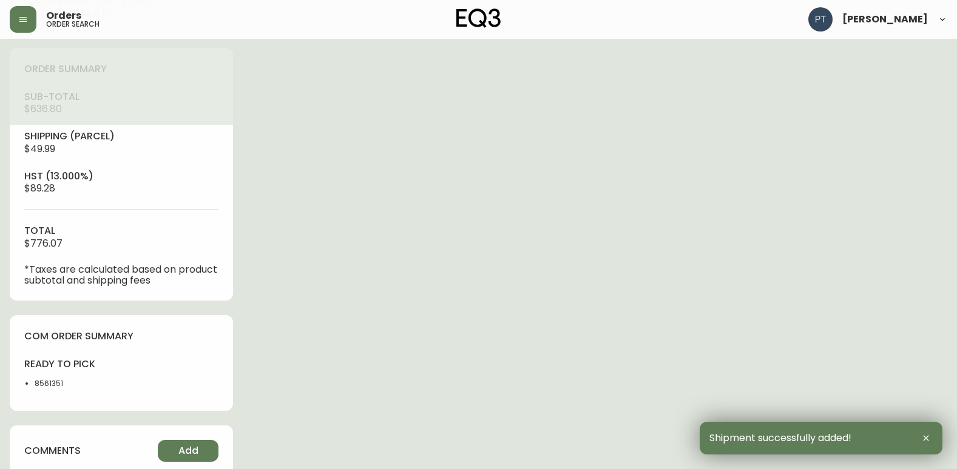
type input "Fully Shipped"
select select "FULLY_SHIPPED"
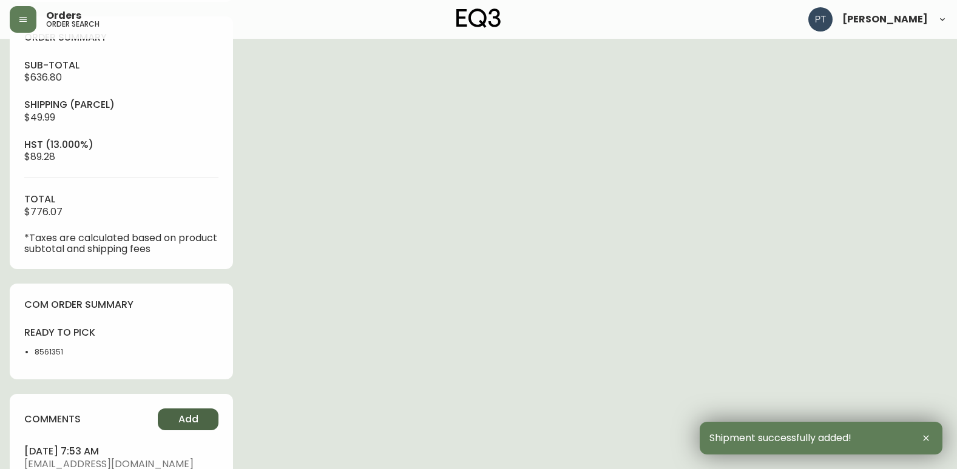
click at [193, 414] on span "Add" at bounding box center [188, 419] width 20 height 13
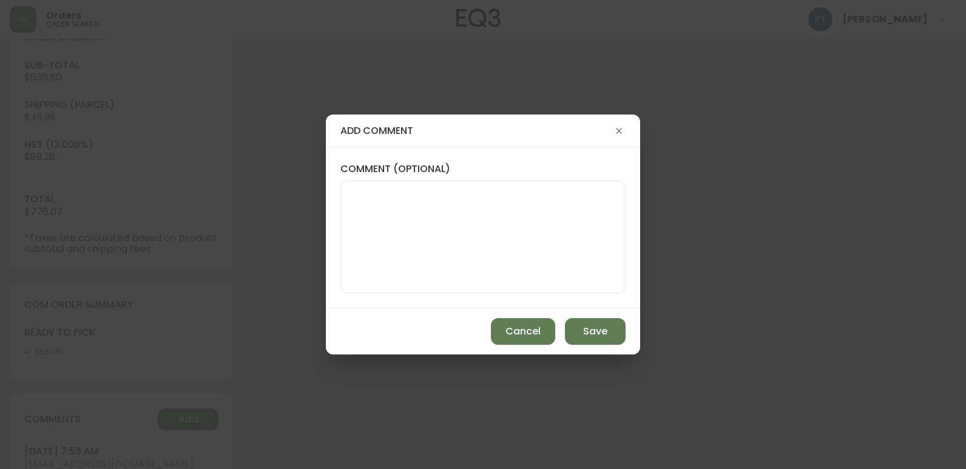
click at [385, 245] on textarea "comment (optional)" at bounding box center [483, 237] width 264 height 97
type textarea "CH"
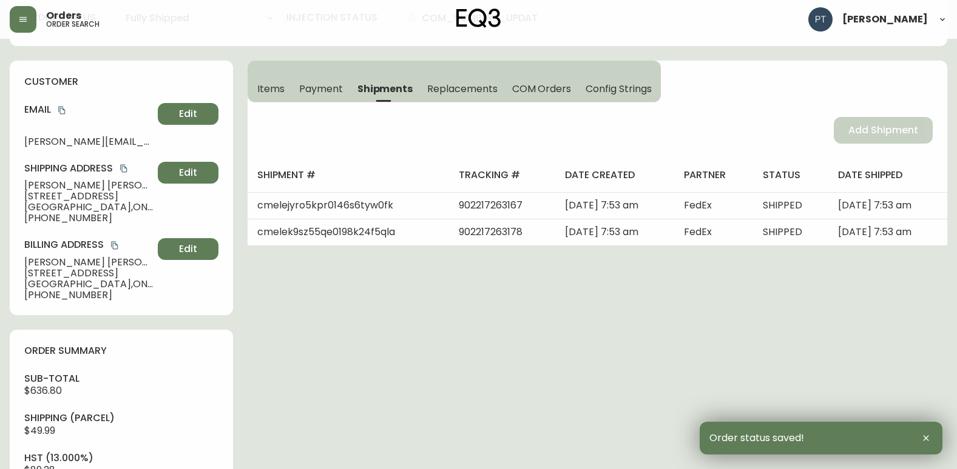
scroll to position [0, 0]
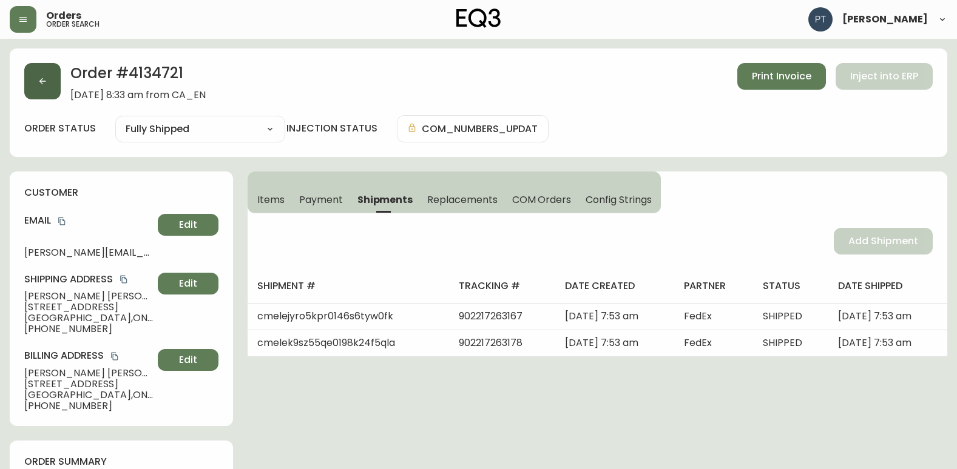
click at [33, 75] on button "button" at bounding box center [42, 81] width 36 height 36
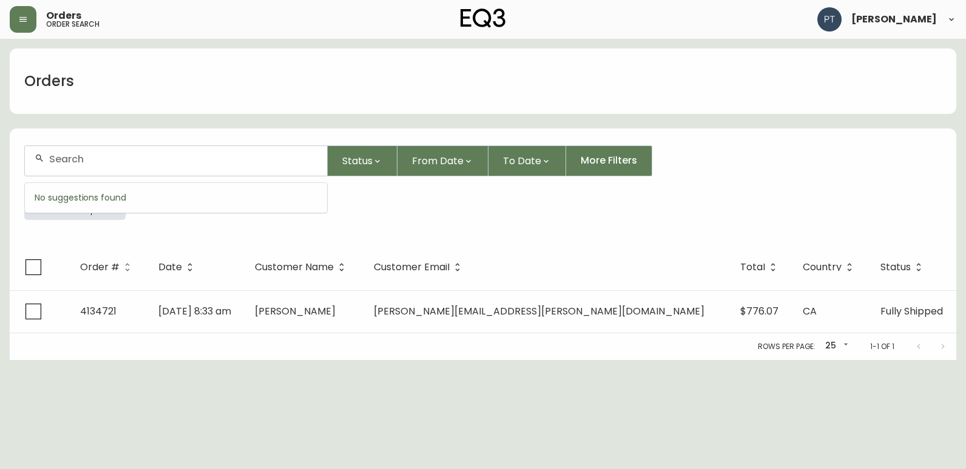
click at [207, 162] on input "text" at bounding box center [183, 159] width 268 height 12
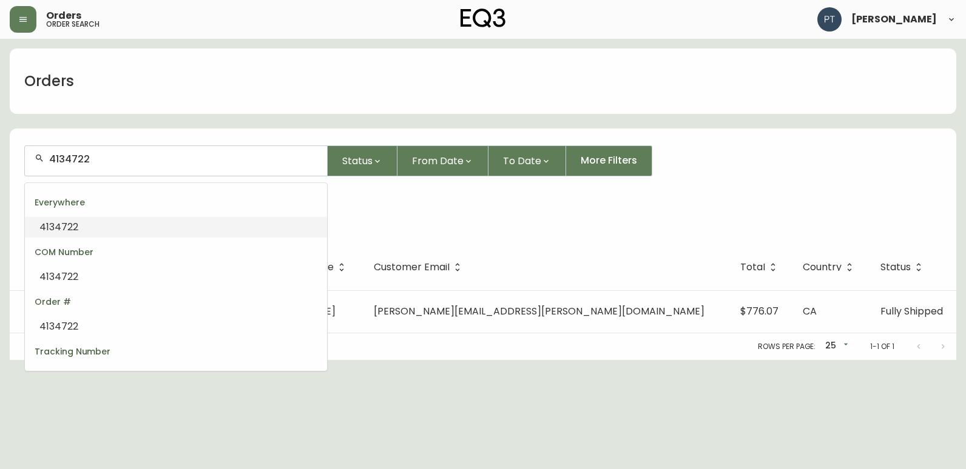
type input "4134722"
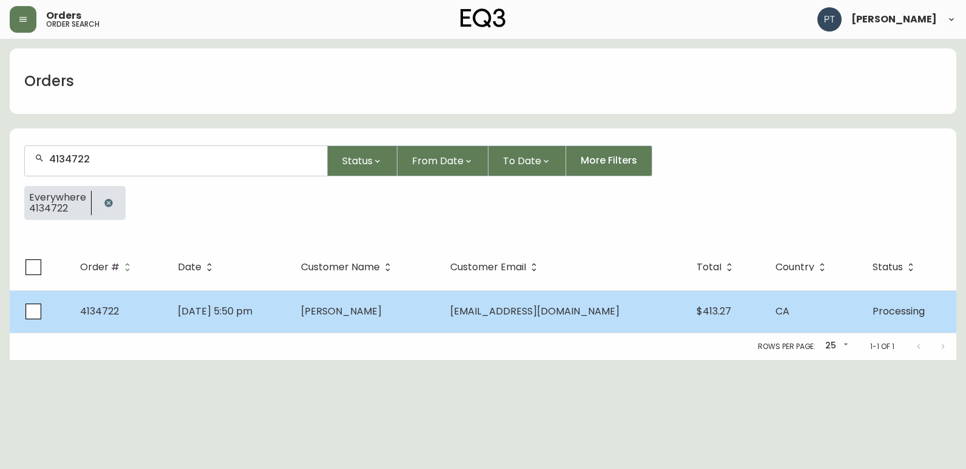
click at [290, 291] on td "[DATE] 5:50 pm" at bounding box center [229, 312] width 123 height 42
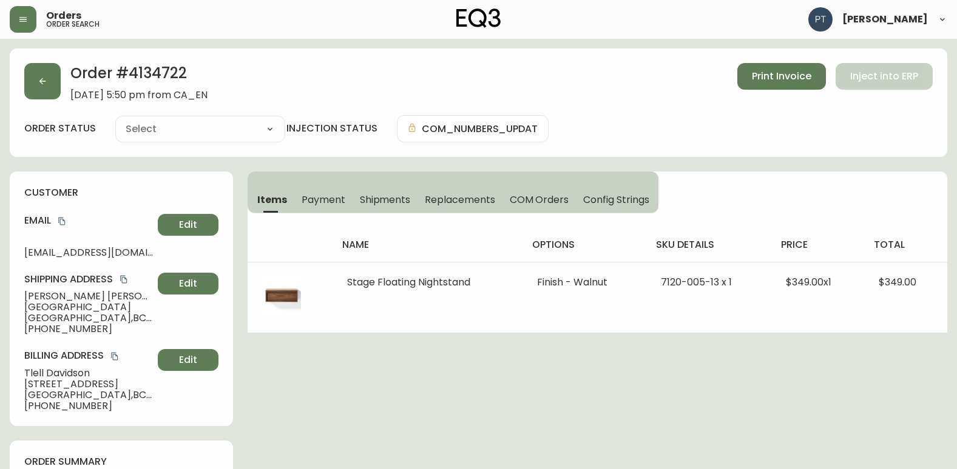
type input "Processing"
select select "PROCESSING"
drag, startPoint x: 388, startPoint y: 183, endPoint x: 388, endPoint y: 191, distance: 7.9
click at [388, 184] on div "Items Payment Shipments Replacements COM Orders Config Strings" at bounding box center [452, 193] width 411 height 42
click at [388, 193] on span "Shipments" at bounding box center [385, 199] width 51 height 13
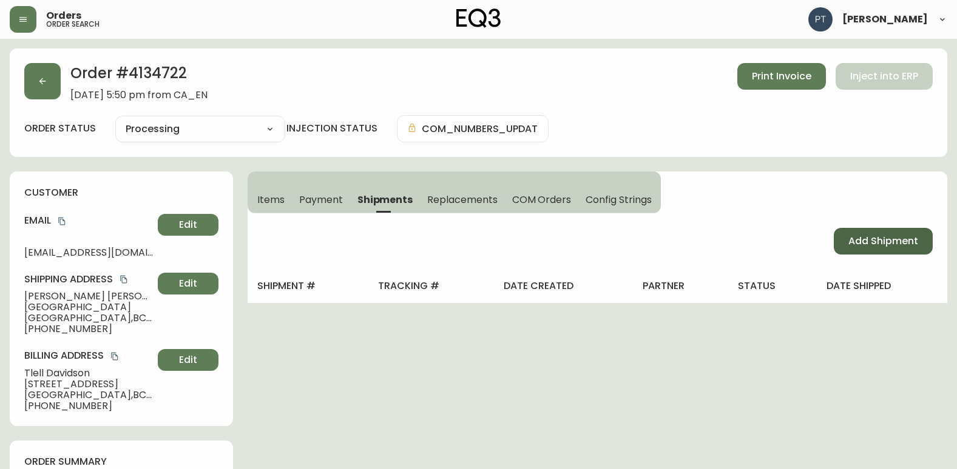
click at [875, 258] on div "Add Shipment" at bounding box center [596, 242] width 699 height 56
click at [868, 238] on span "Add Shipment" at bounding box center [883, 241] width 70 height 13
select select "PENDING"
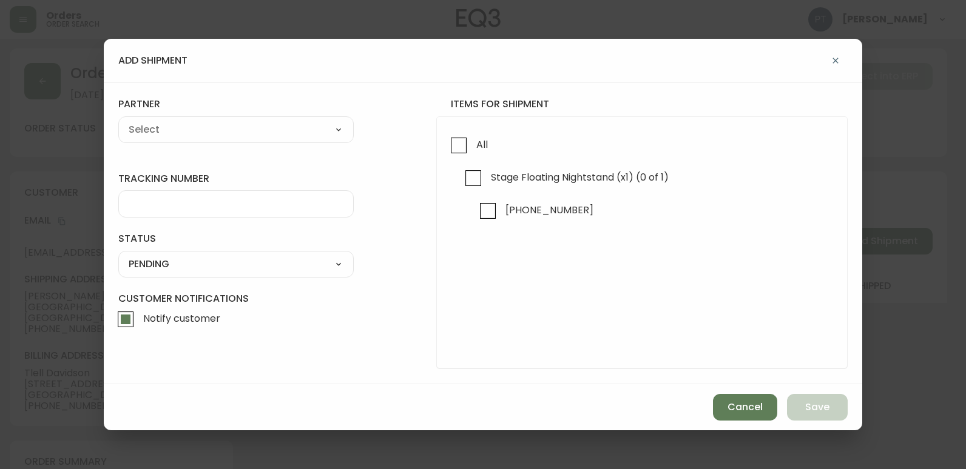
click at [419, 130] on form "tracking number status PENDING SHIPPED PENDING CANCELLED partner A Move to Reme…" at bounding box center [482, 233] width 729 height 271
click at [468, 156] on input "All" at bounding box center [459, 146] width 28 height 28
checkbox input "true"
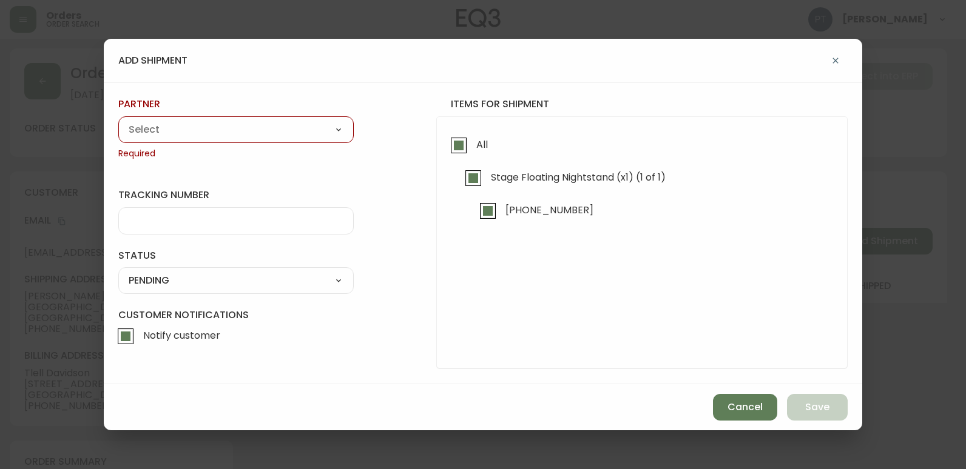
click at [314, 148] on span "Required" at bounding box center [235, 154] width 235 height 12
click at [309, 135] on select "A Move to Remember LLC ABF Freight Alero [PERSON_NAME] Canada Post CDS Ceva Log…" at bounding box center [235, 130] width 235 height 18
select select "cjy0a9taa01x001669l98m63c"
click at [118, 121] on select "A Move to Remember LLC ABF Freight Alero [PERSON_NAME] Canada Post CDS Ceva Log…" at bounding box center [235, 130] width 235 height 18
type input "FedEx"
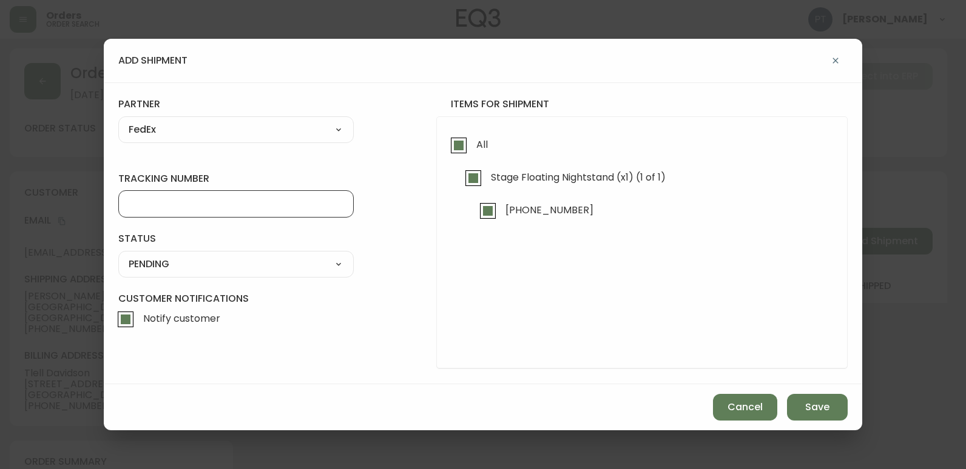
click at [187, 209] on input "tracking number" at bounding box center [236, 204] width 215 height 12
type input "9"
type input "902217263189"
drag, startPoint x: 305, startPoint y: 258, endPoint x: 305, endPoint y: 274, distance: 15.2
click at [305, 258] on select "SHIPPED PENDING CANCELLED" at bounding box center [235, 264] width 235 height 18
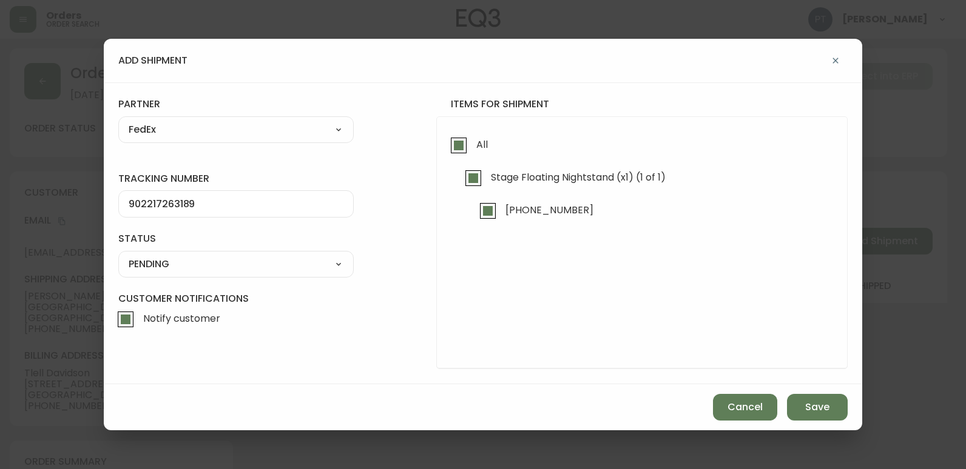
click at [118, 255] on select "SHIPPED PENDING CANCELLED" at bounding box center [235, 264] width 235 height 18
select select "PENDING"
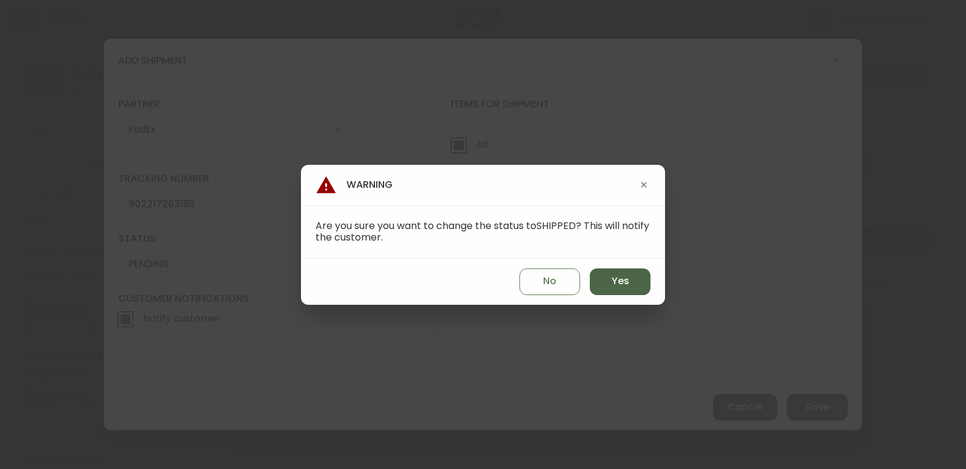
drag, startPoint x: 654, startPoint y: 278, endPoint x: 624, endPoint y: 283, distance: 31.4
click at [642, 278] on div "No Yes" at bounding box center [483, 282] width 364 height 46
click at [623, 286] on span "Yes" at bounding box center [620, 281] width 18 height 13
type input "SHIPPED"
select select "SHIPPED"
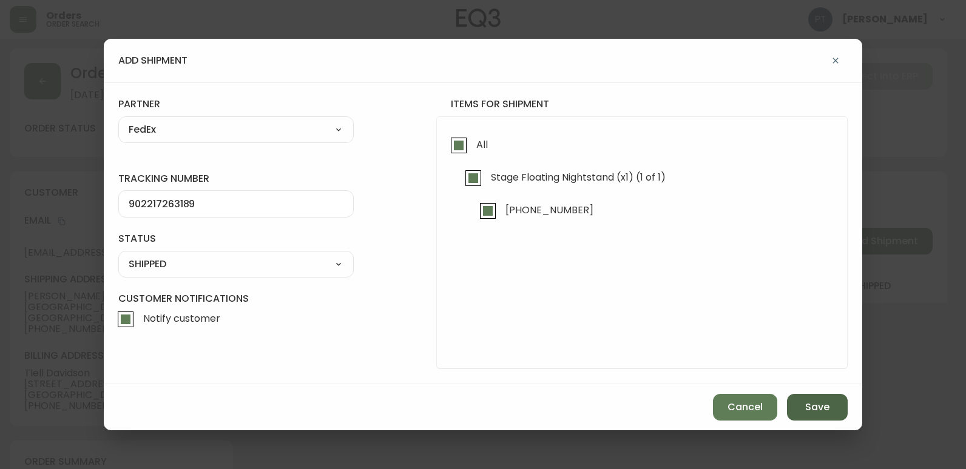
drag, startPoint x: 810, startPoint y: 402, endPoint x: 792, endPoint y: 399, distance: 17.8
click at [809, 402] on span "Save" at bounding box center [817, 407] width 24 height 13
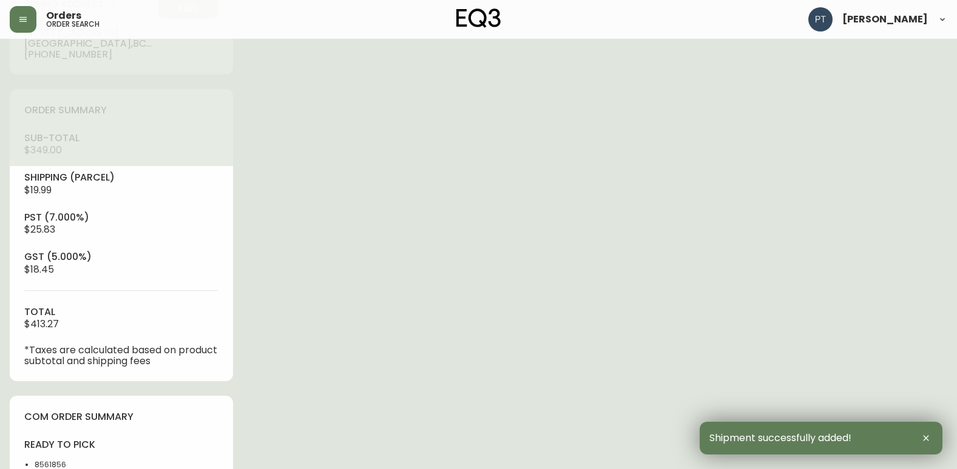
type input "Fully Shipped"
select select "FULLY_SHIPPED"
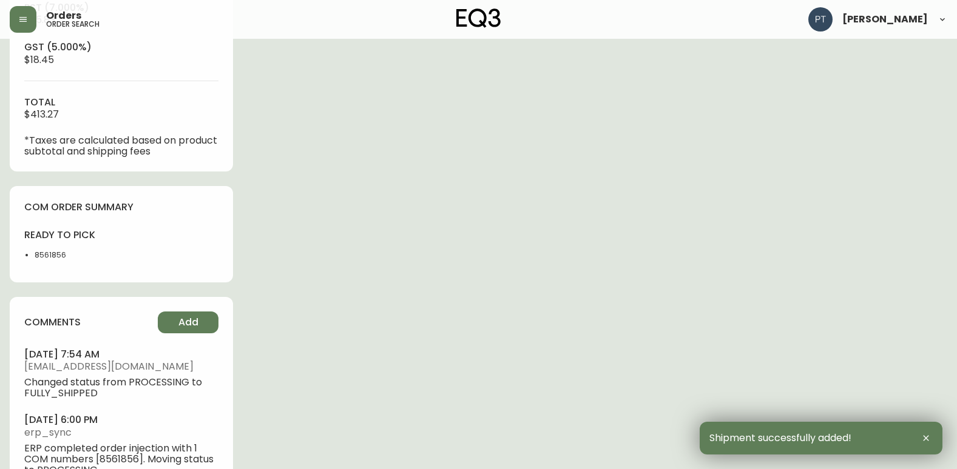
scroll to position [605, 0]
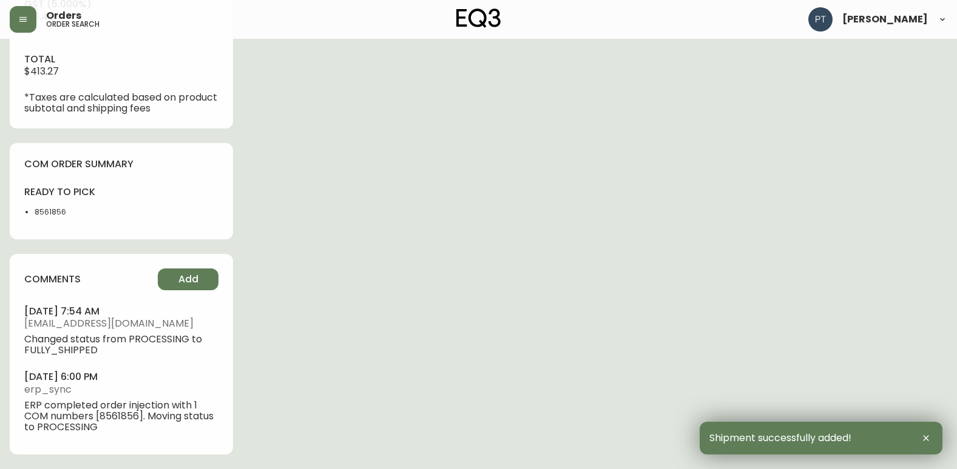
click at [195, 264] on div "comments Add [DATE] 7:54 am [EMAIL_ADDRESS][DOMAIN_NAME] Changed status from PR…" at bounding box center [121, 354] width 223 height 201
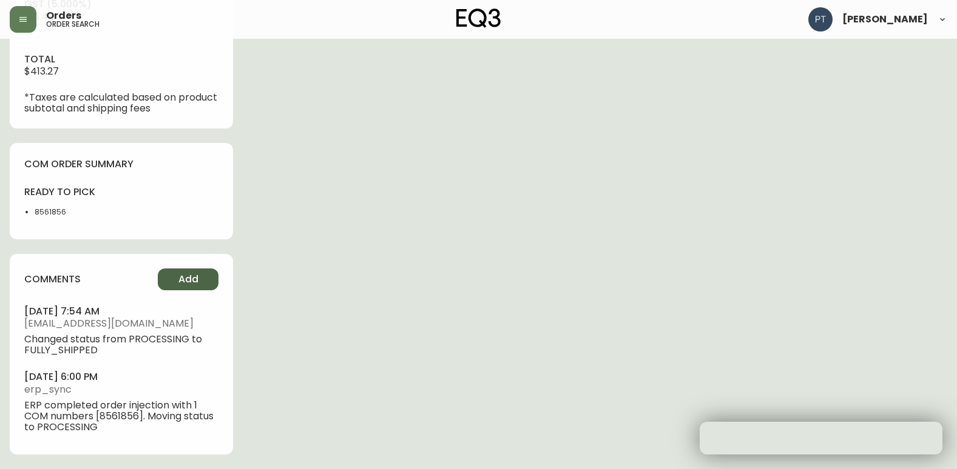
click at [198, 277] on button "Add" at bounding box center [188, 280] width 61 height 22
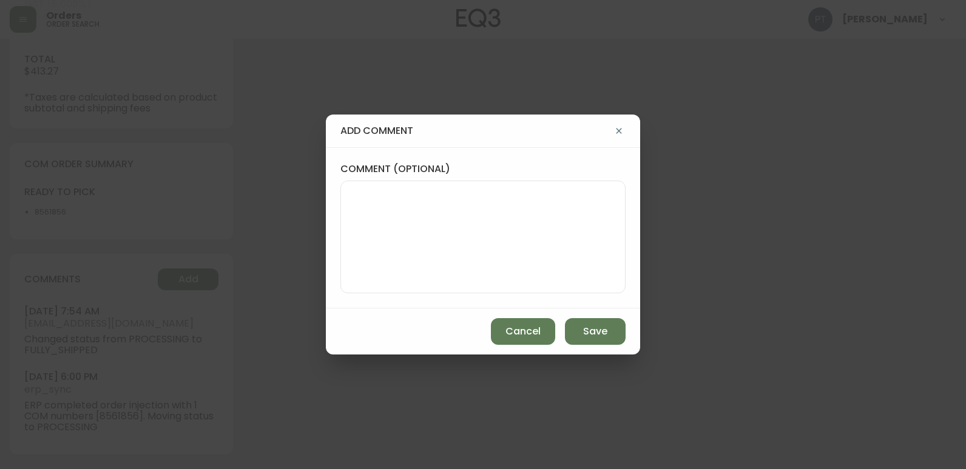
click at [409, 214] on textarea "comment (optional)" at bounding box center [483, 237] width 264 height 97
type textarea "CH"
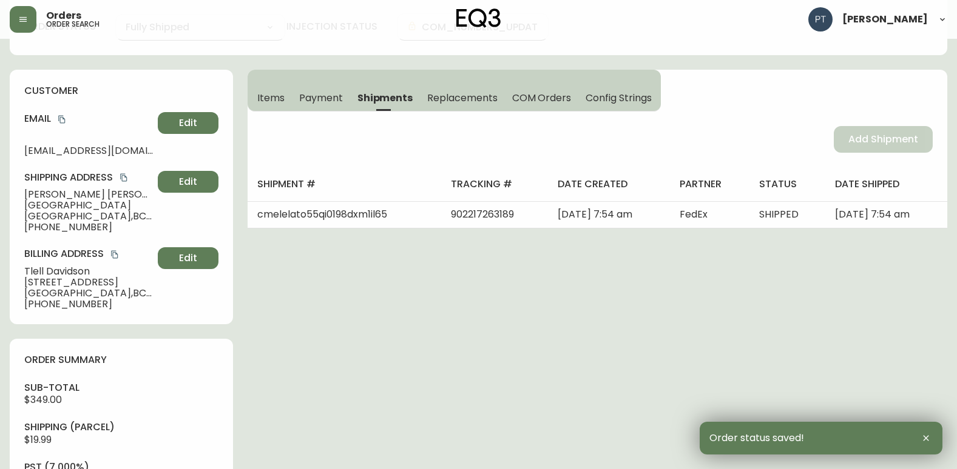
scroll to position [0, 0]
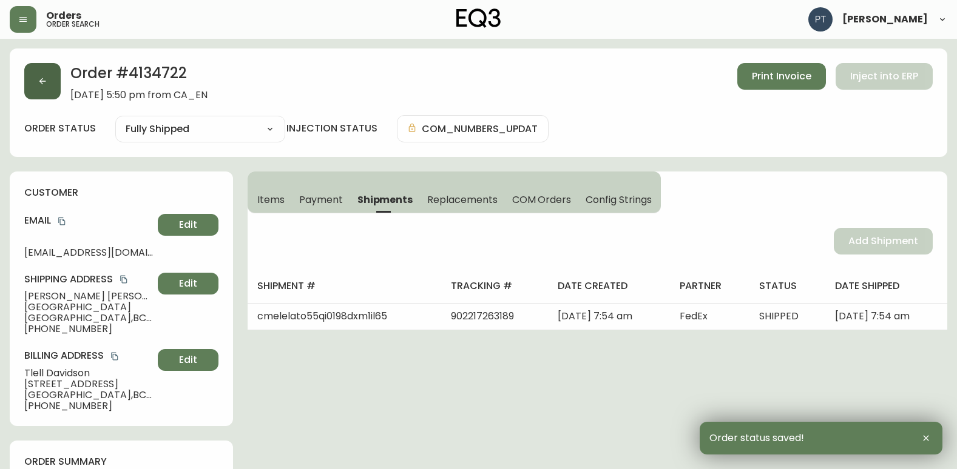
click at [23, 70] on div "Order # 4134722 [DATE] 5:50 pm from CA_EN Print Invoice Inject into ERP order s…" at bounding box center [478, 103] width 937 height 109
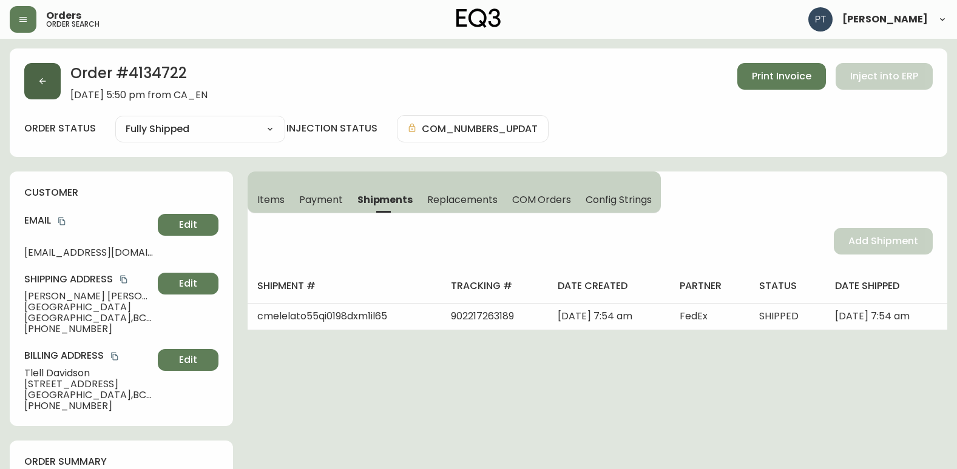
click at [25, 72] on button "button" at bounding box center [42, 81] width 36 height 36
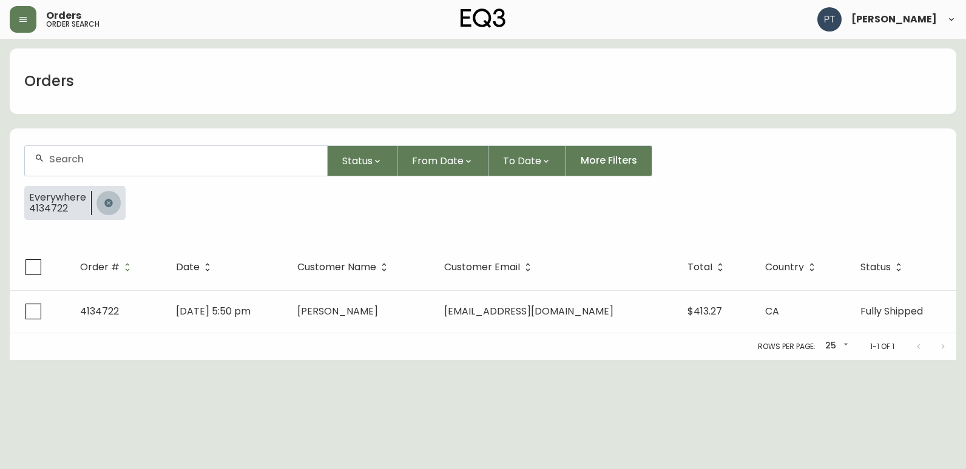
click at [110, 203] on icon "button" at bounding box center [108, 203] width 8 height 8
